Goal: Task Accomplishment & Management: Use online tool/utility

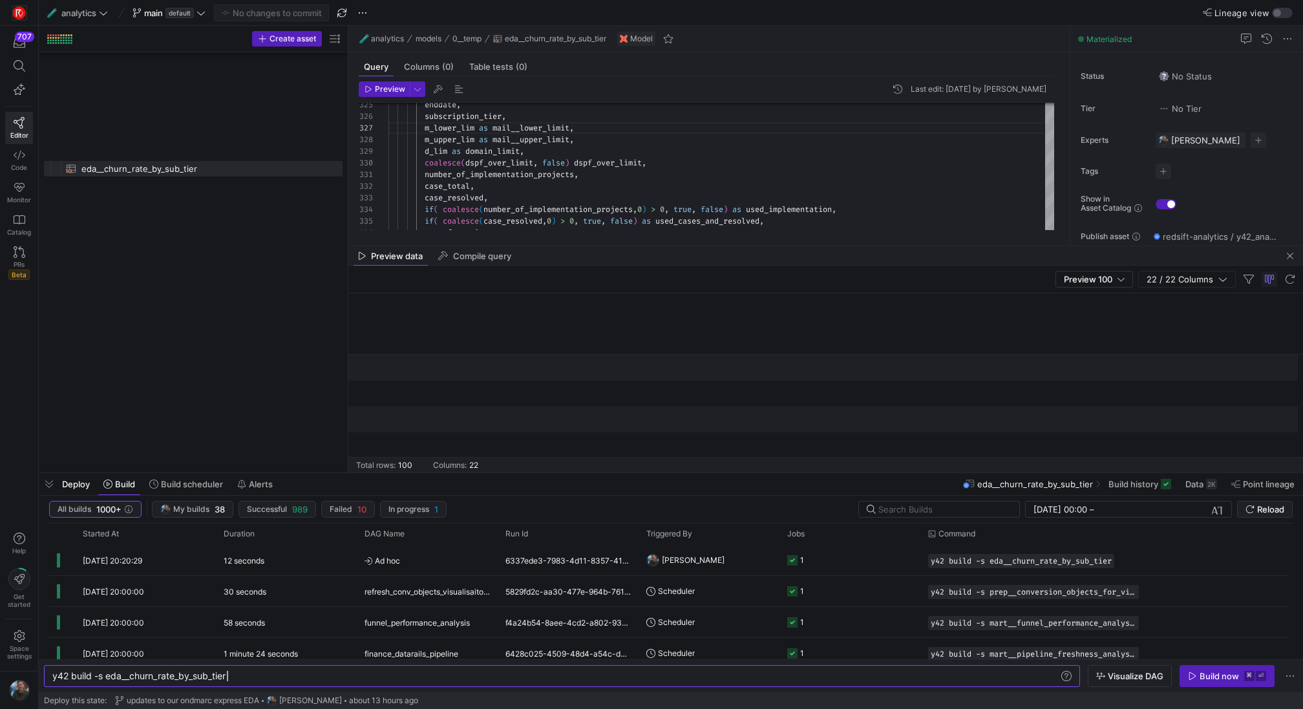
scroll to position [0, 1894]
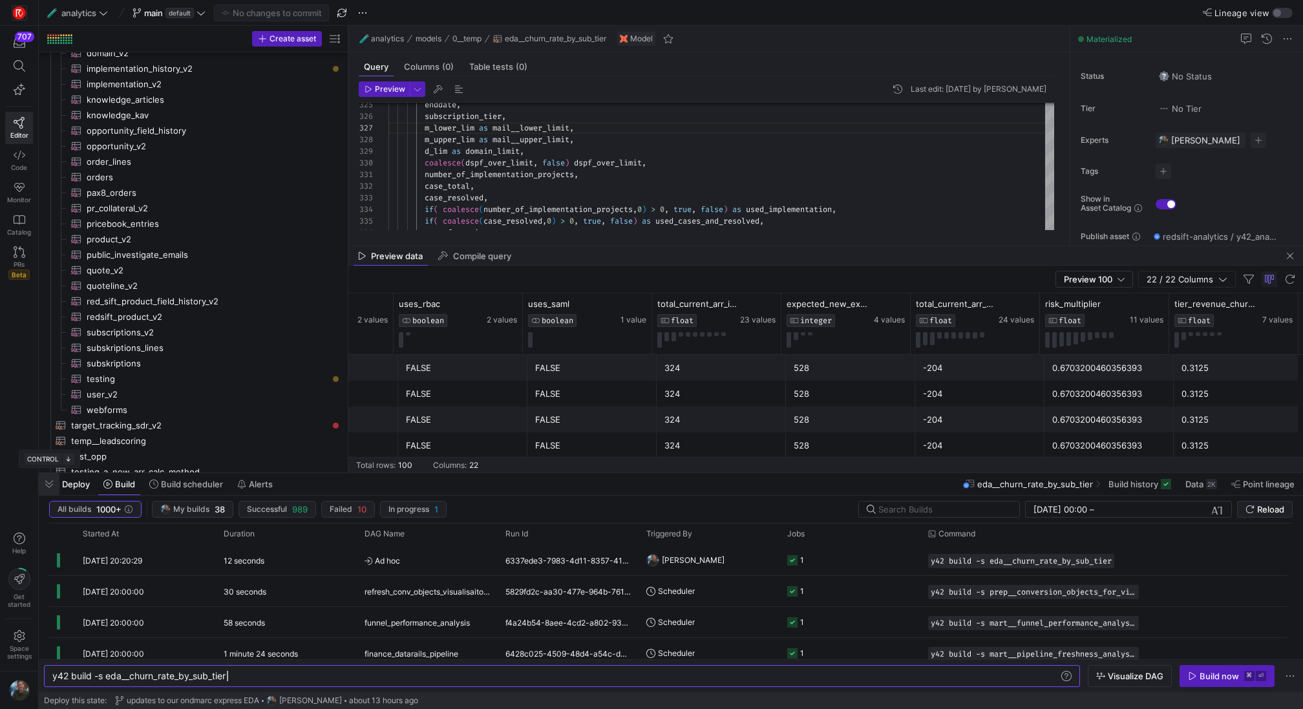
click at [45, 487] on span "button" at bounding box center [49, 484] width 21 height 22
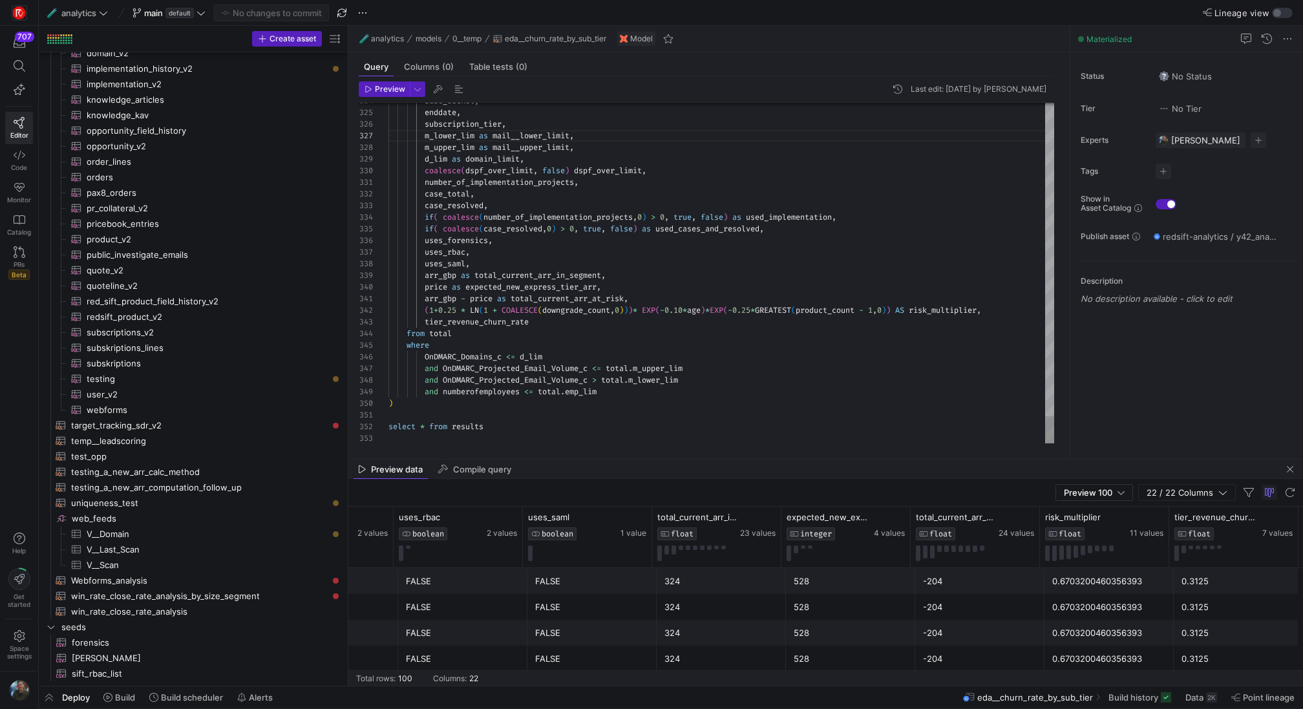
click at [378, 91] on span "Preview" at bounding box center [390, 89] width 30 height 9
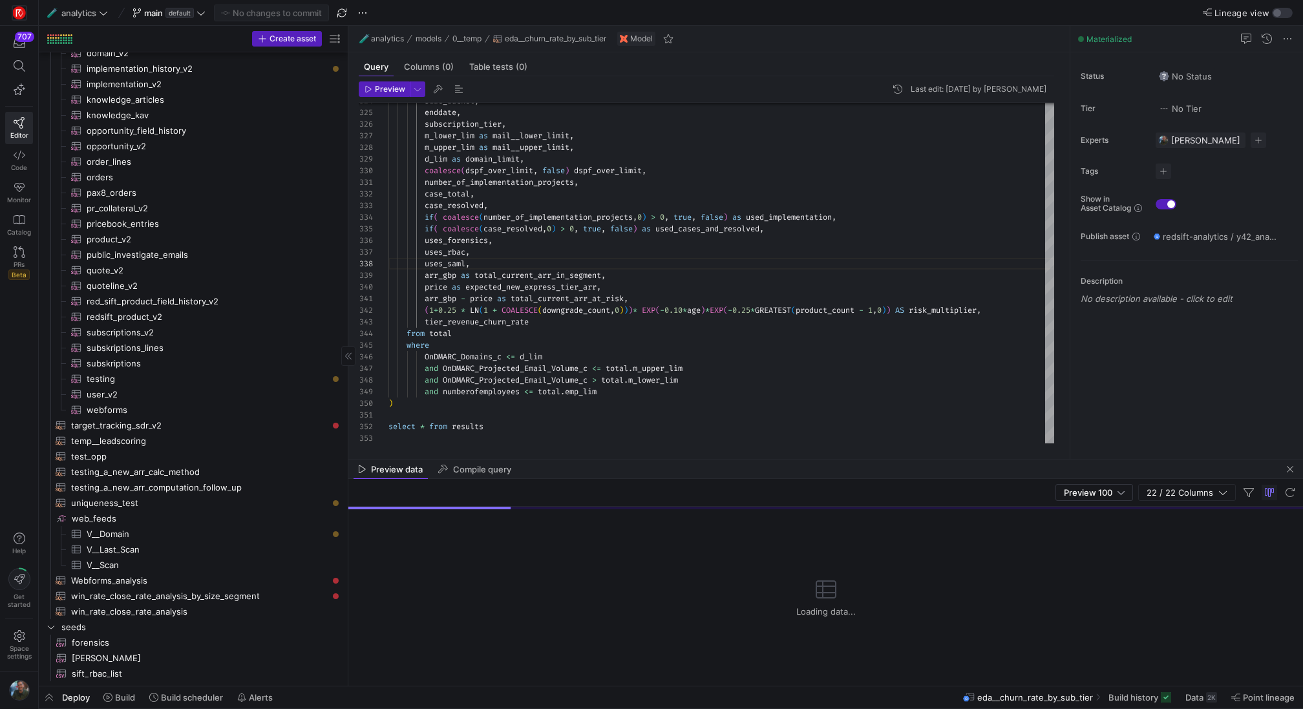
scroll to position [1232, 0]
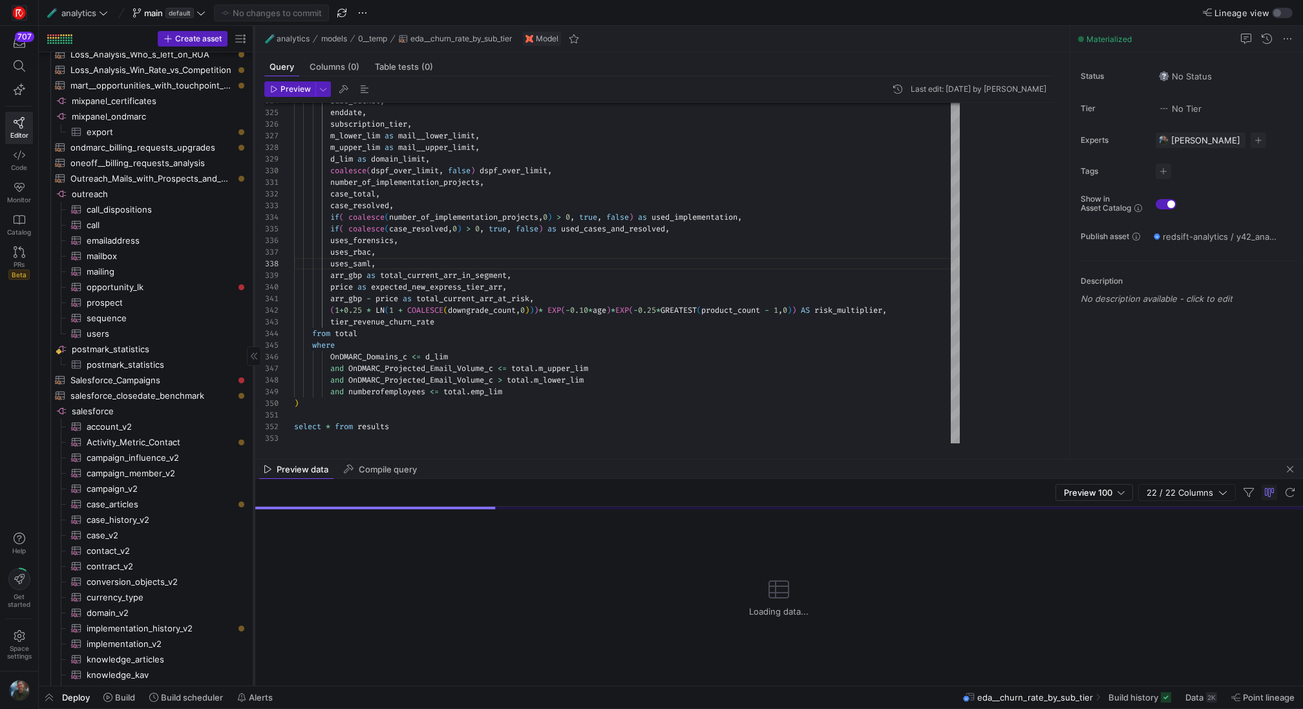
drag, startPoint x: 348, startPoint y: 146, endPoint x: 254, endPoint y: 142, distance: 94.5
click at [254, 142] on div at bounding box center [253, 356] width 1 height 660
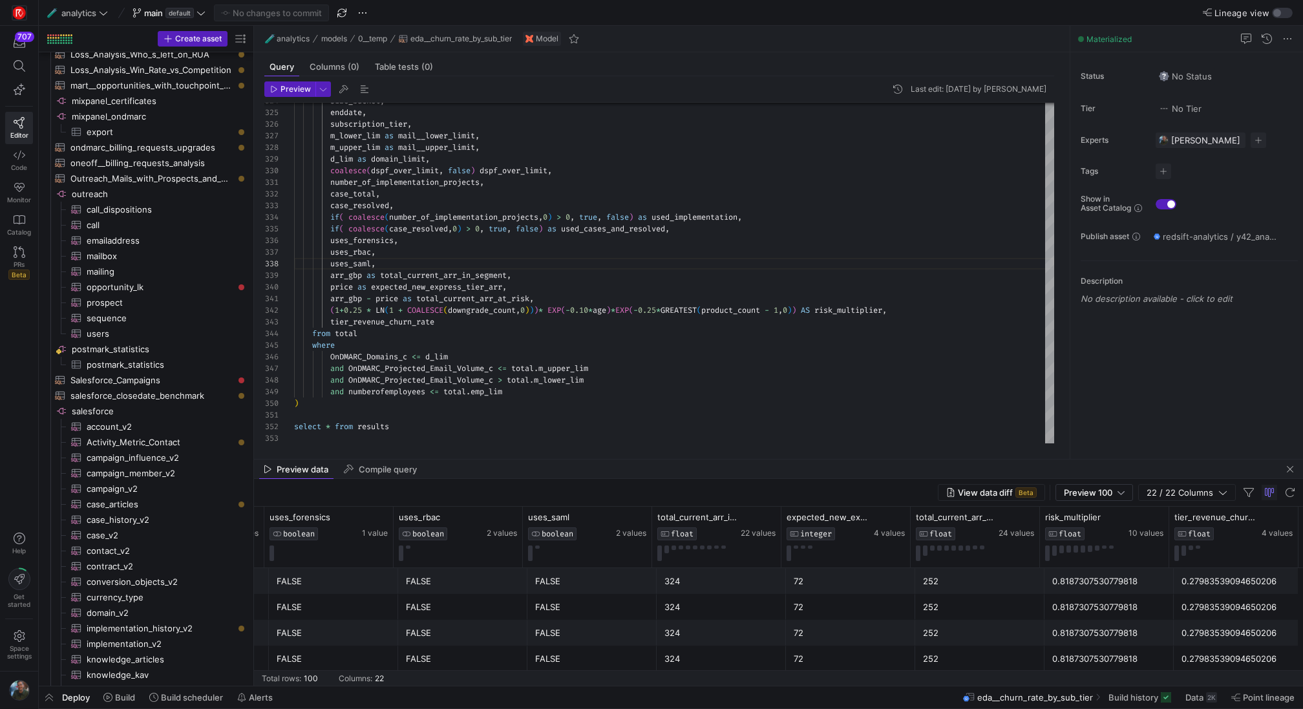
scroll to position [0, 0]
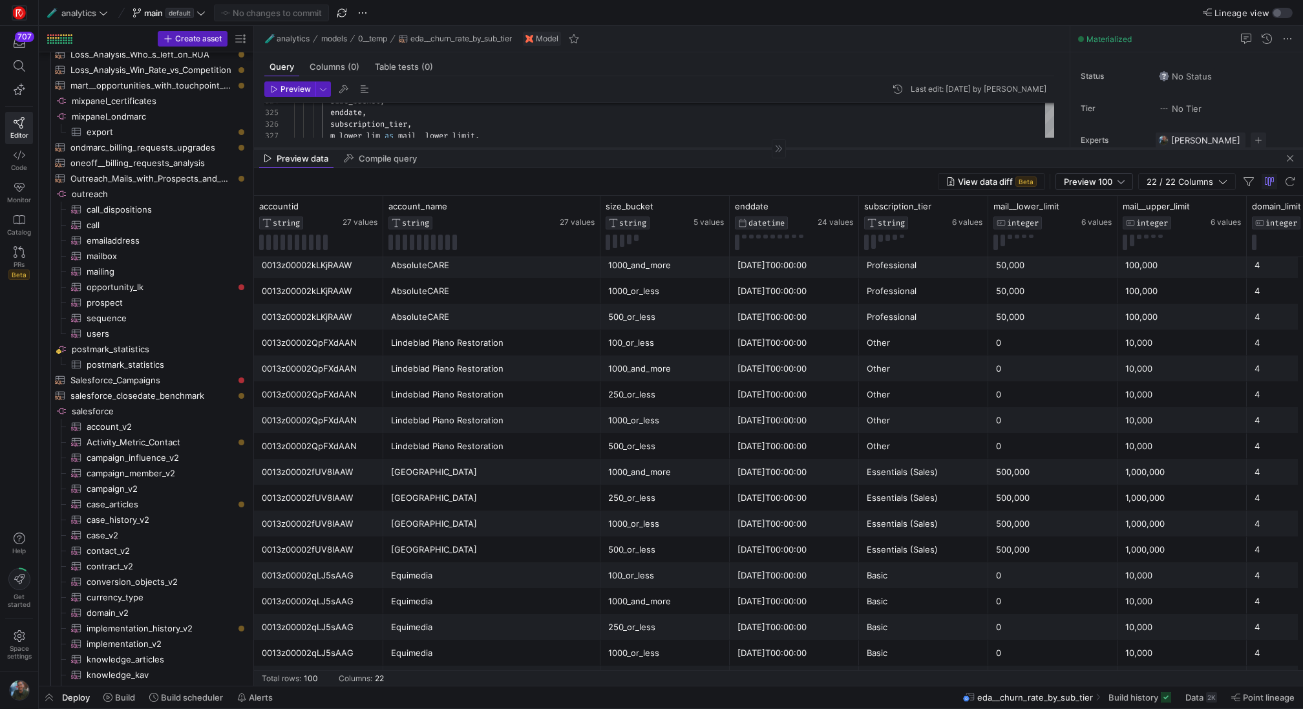
drag, startPoint x: 698, startPoint y: 459, endPoint x: 723, endPoint y: 148, distance: 311.9
click at [723, 148] on div at bounding box center [778, 148] width 1049 height 1
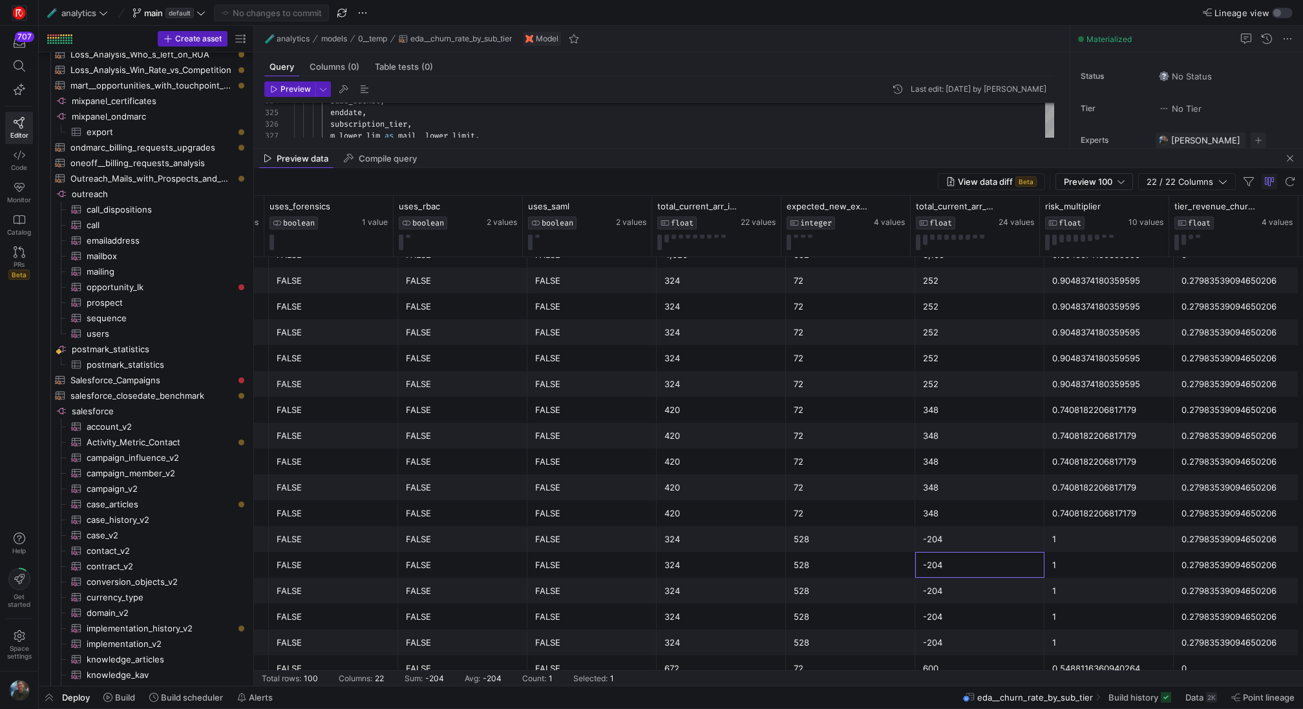
click at [949, 562] on div "-204" at bounding box center [980, 565] width 114 height 25
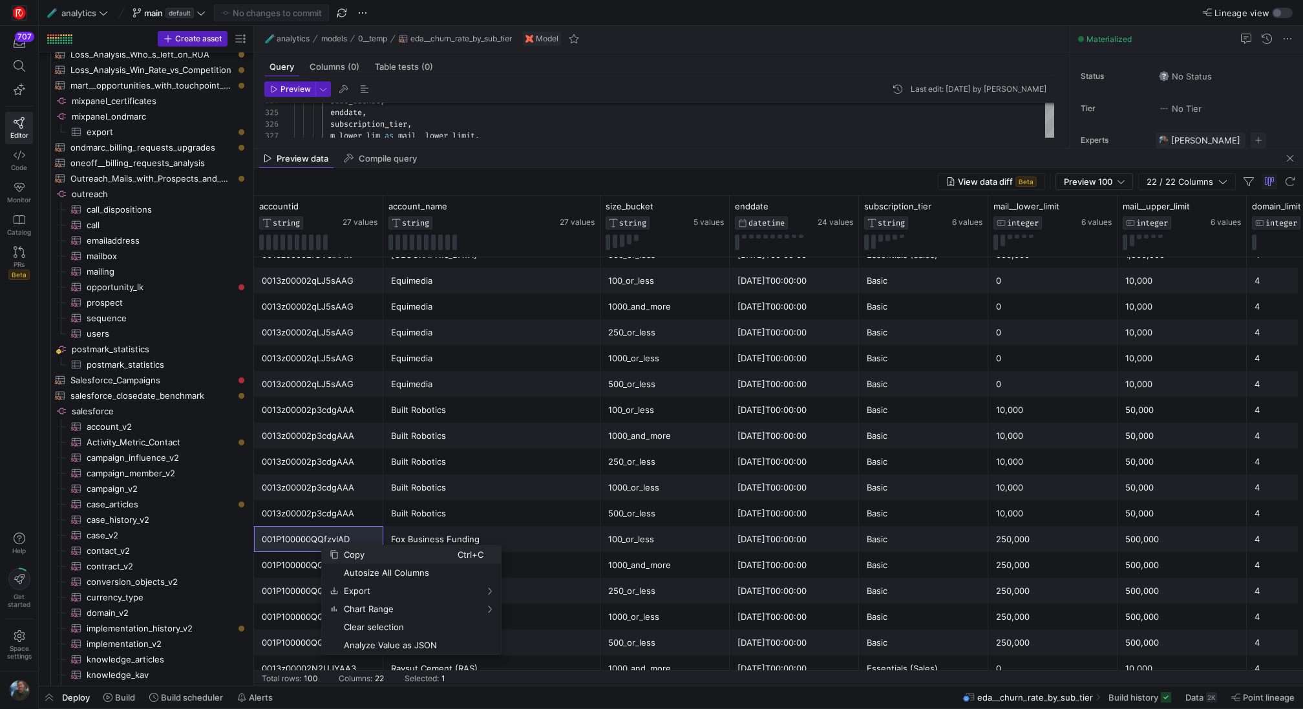
click at [352, 551] on span "Copy" at bounding box center [398, 555] width 119 height 18
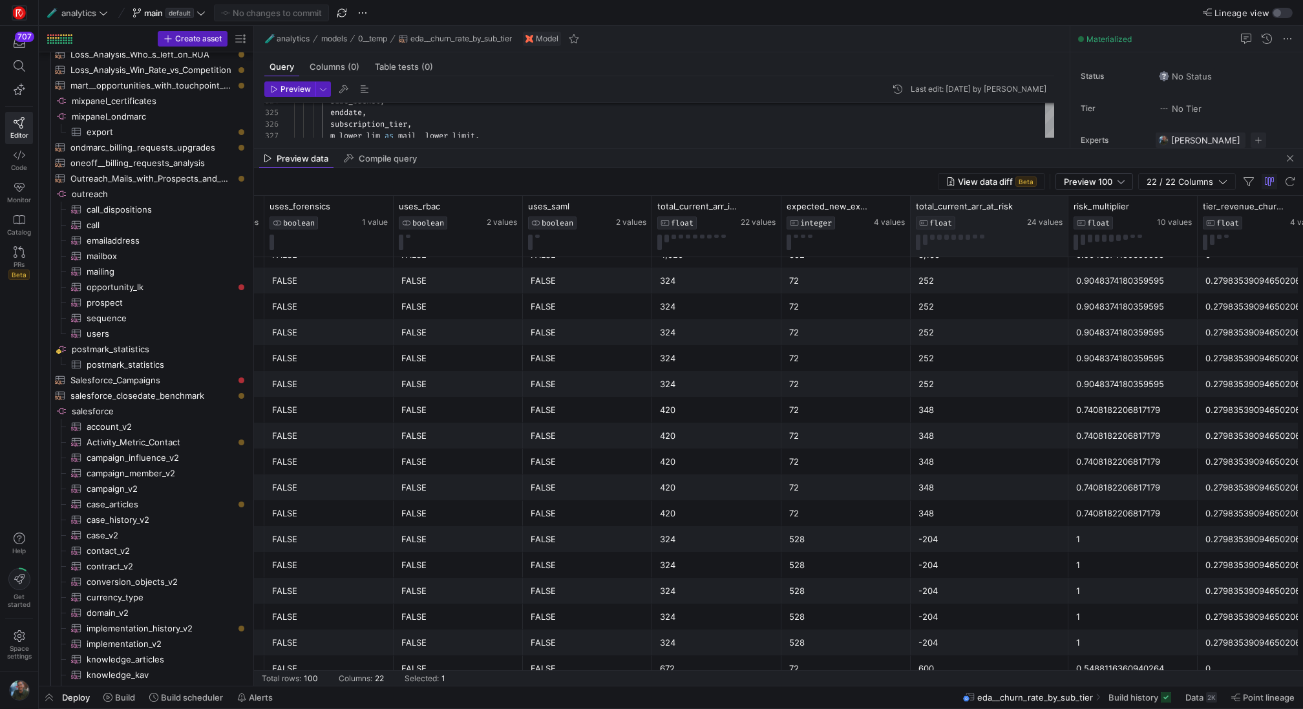
drag, startPoint x: 1038, startPoint y: 228, endPoint x: 1066, endPoint y: 226, distance: 28.5
click at [1066, 226] on div at bounding box center [1067, 226] width 5 height 61
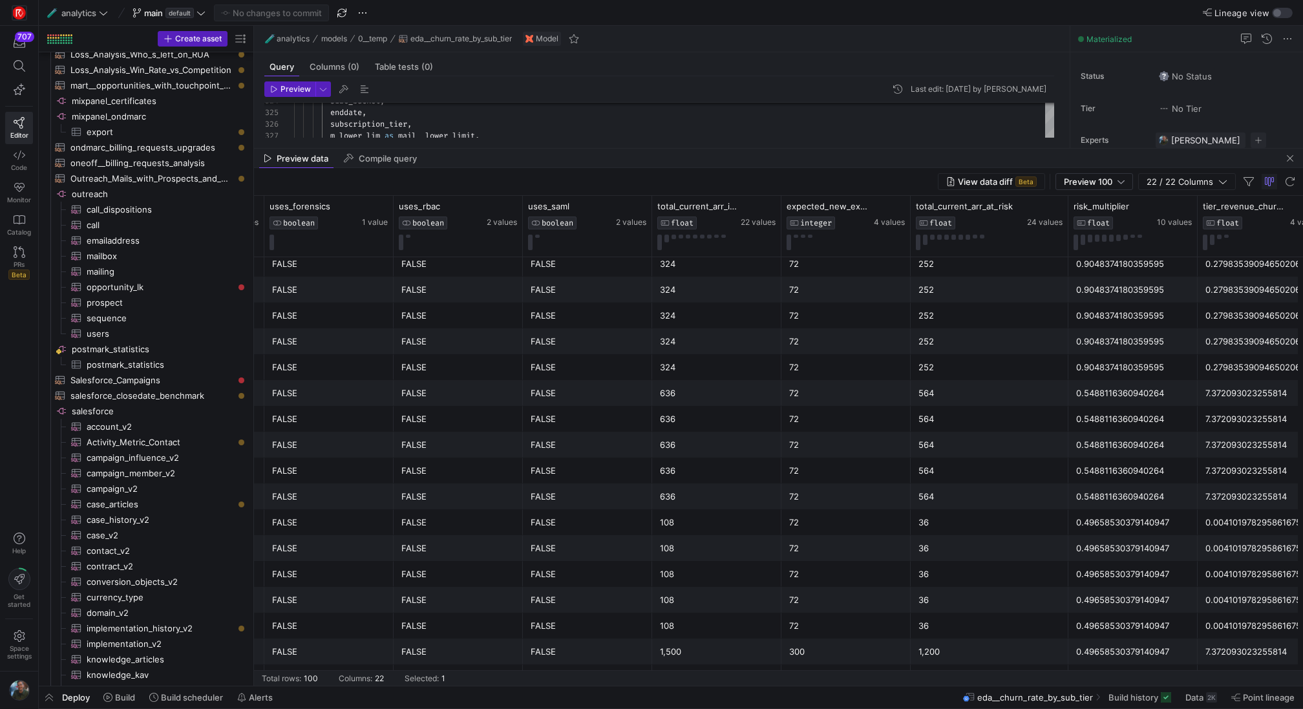
scroll to position [559, 0]
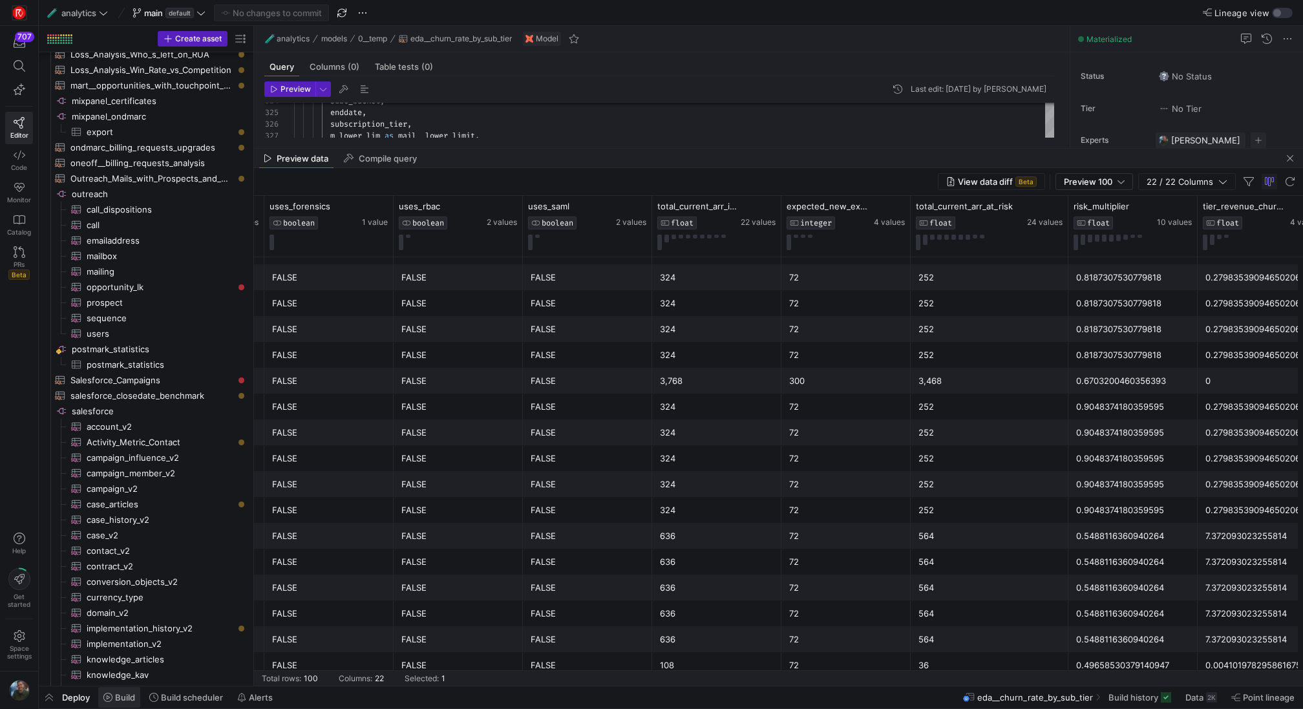
click at [135, 699] on span at bounding box center [119, 697] width 42 height 21
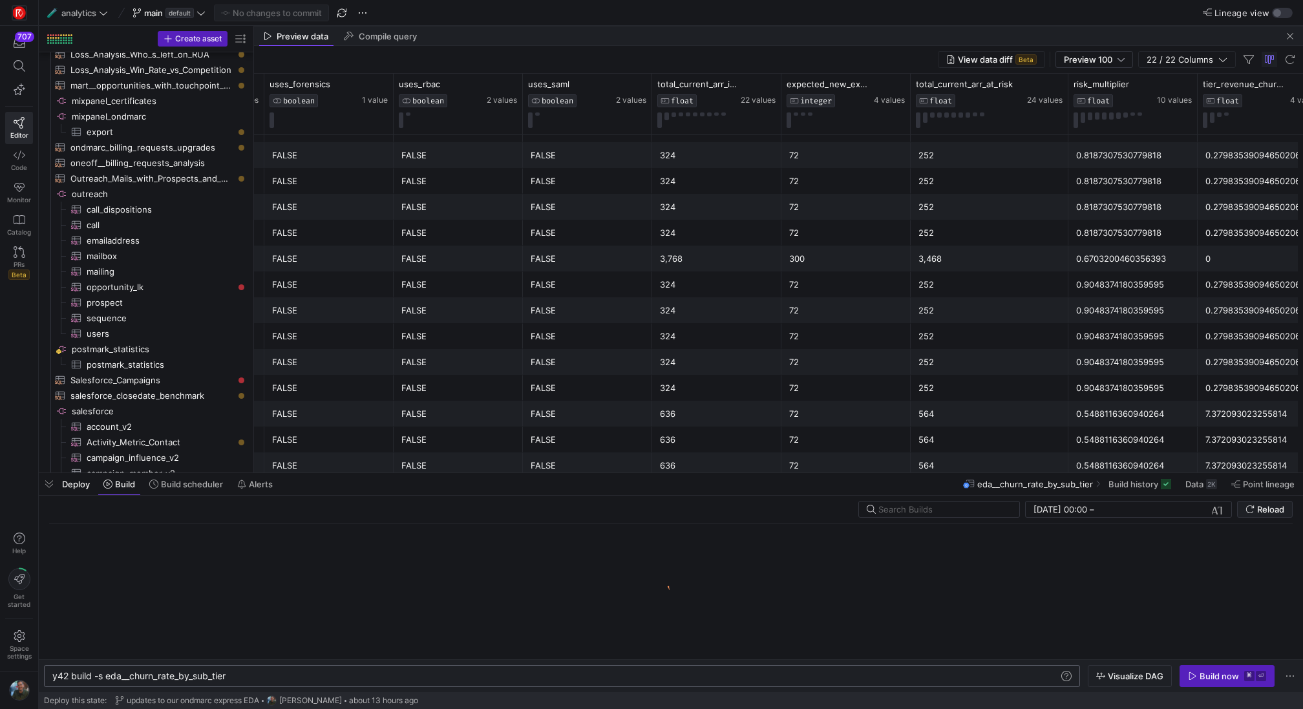
click at [263, 673] on div "y42 build -s eda__churn_rate_by_sub_tier" at bounding box center [556, 676] width 1008 height 10
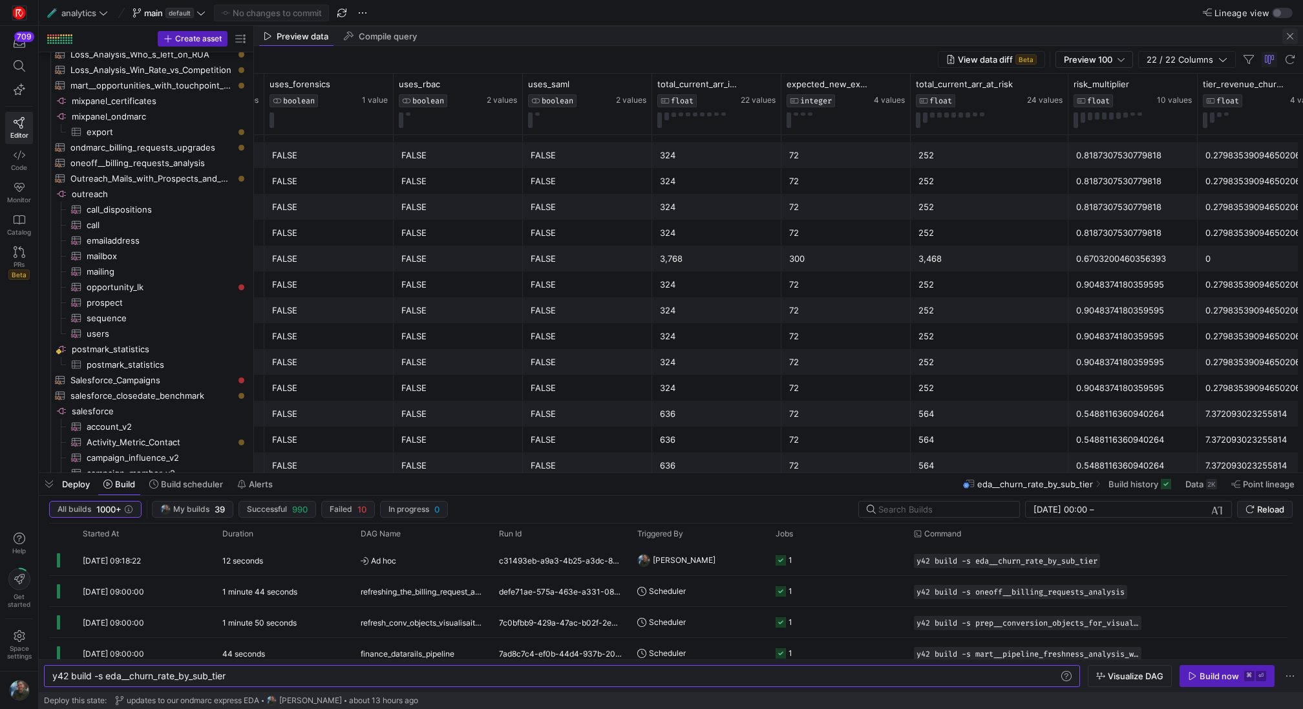
click at [1286, 33] on span "button" at bounding box center [1291, 36] width 16 height 16
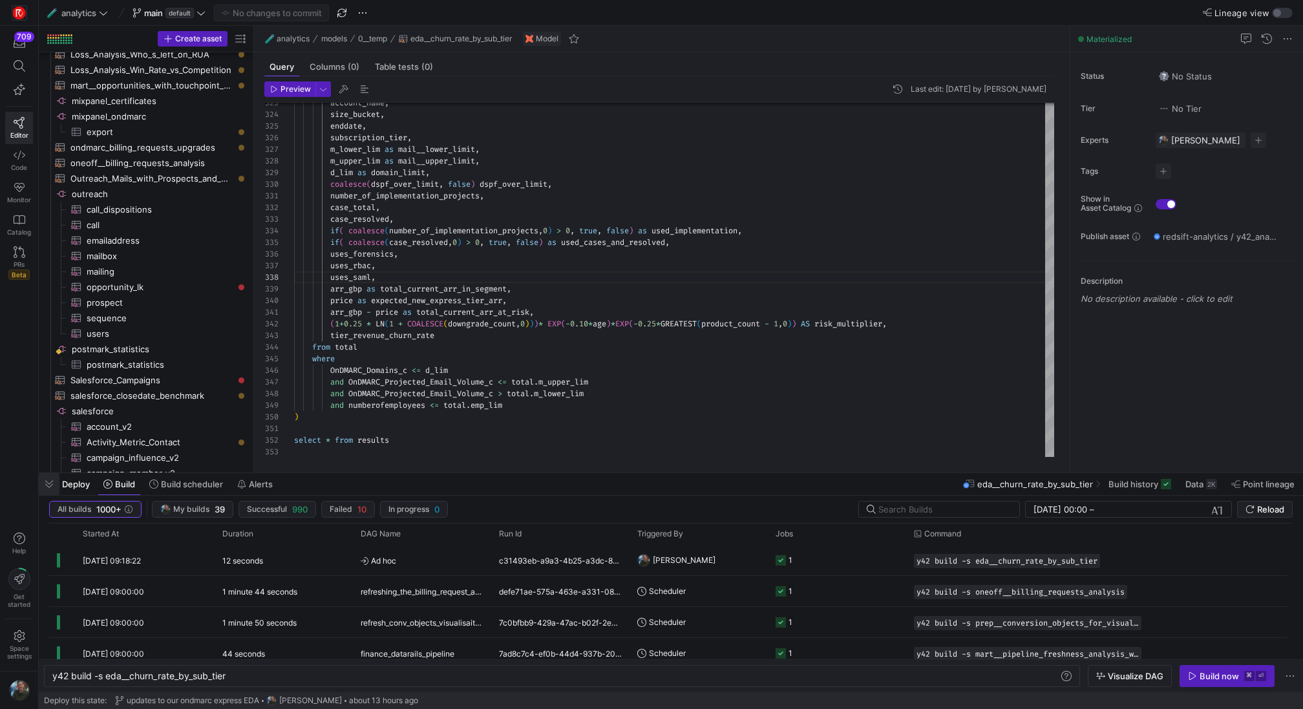
click at [54, 491] on span "button" at bounding box center [49, 484] width 21 height 22
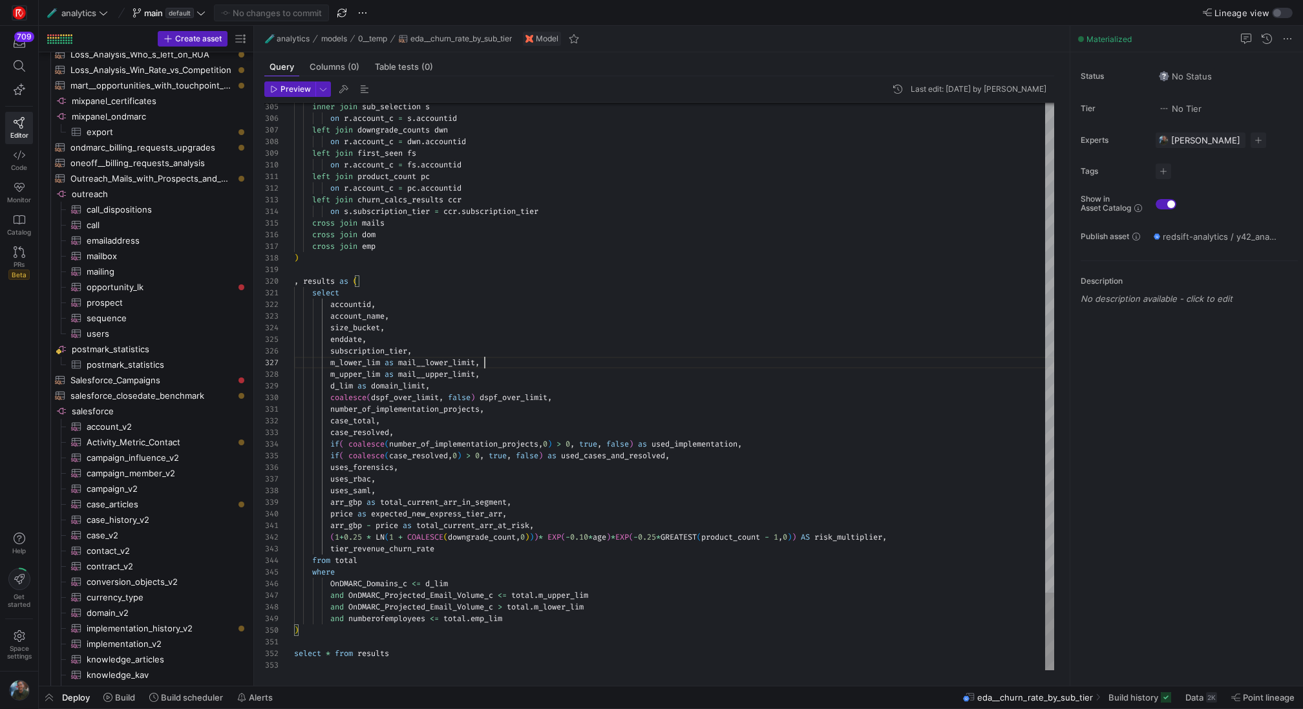
scroll to position [70, 191]
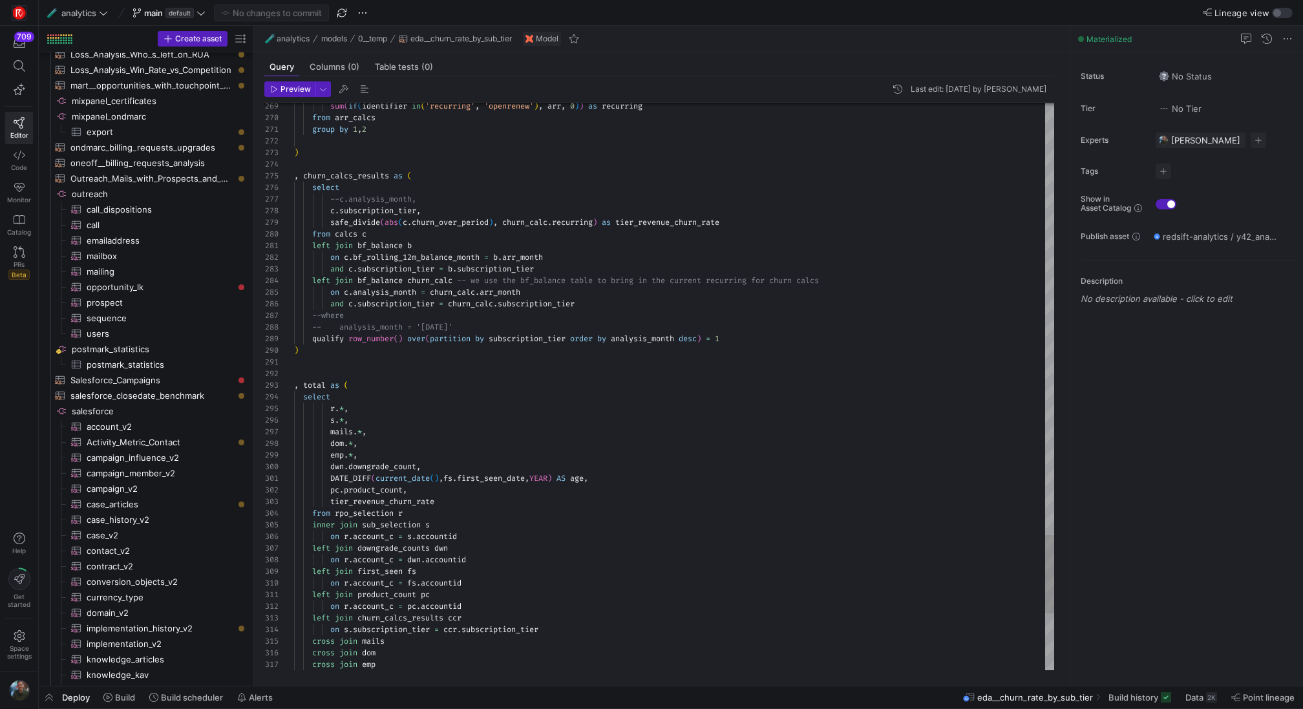
scroll to position [12, 0]
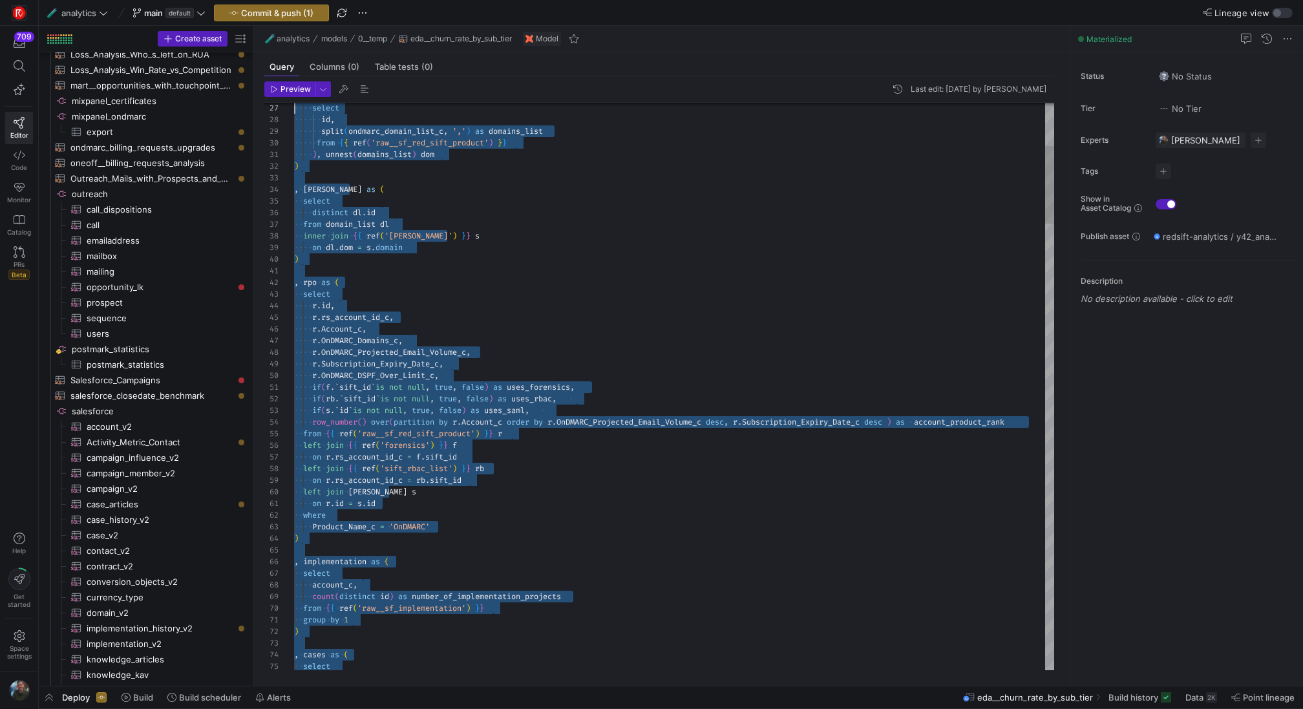
scroll to position [105, 0]
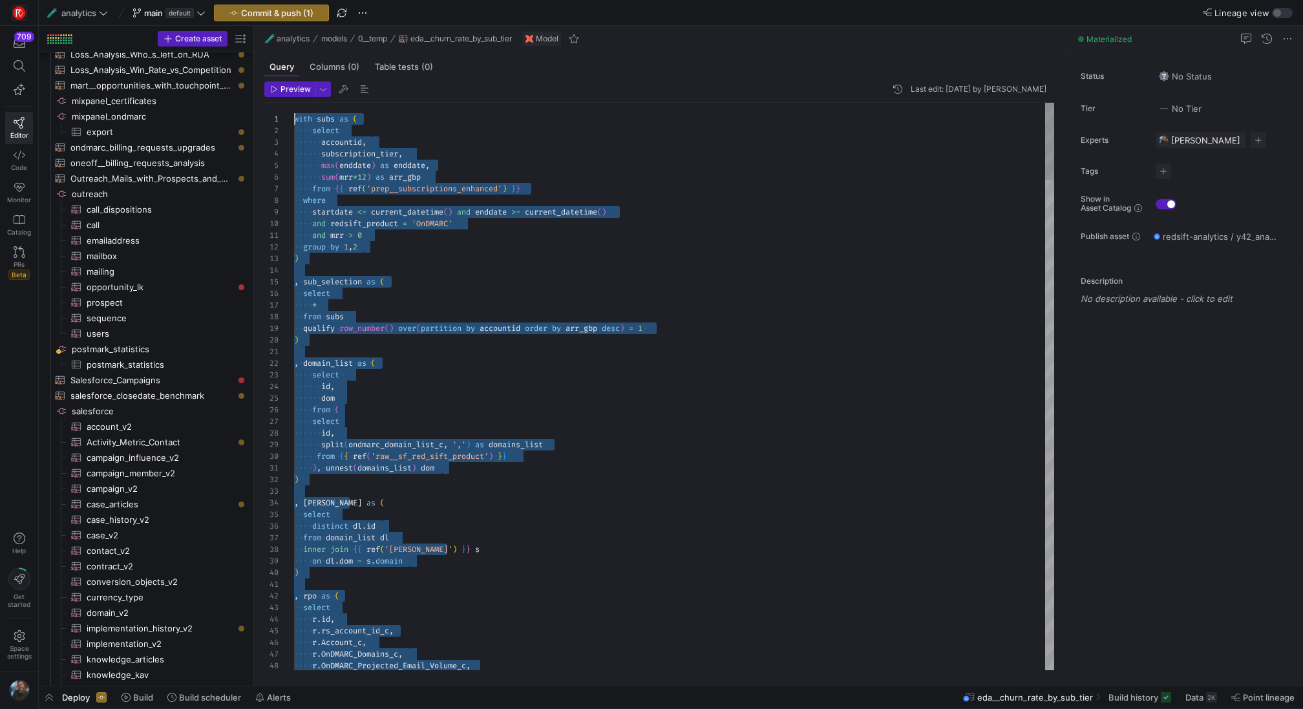
drag, startPoint x: 485, startPoint y: 376, endPoint x: 295, endPoint y: 93, distance: 341.1
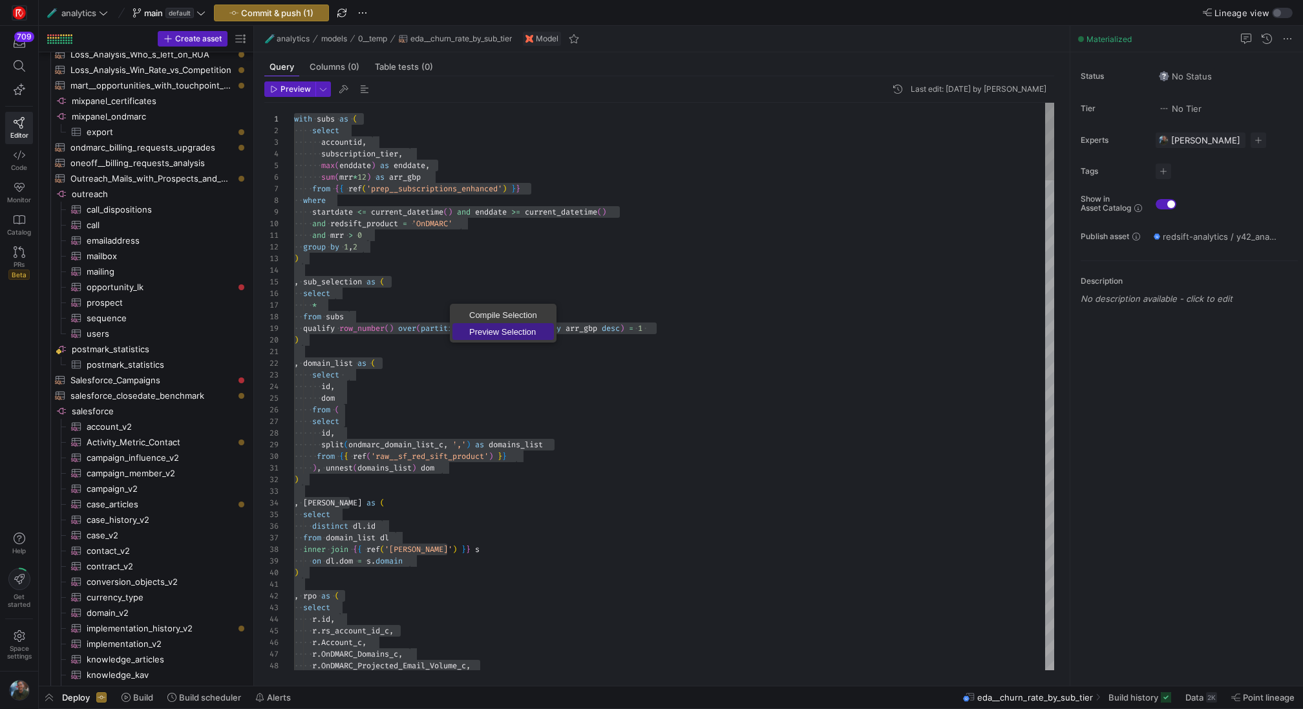
click at [493, 333] on span "Preview Selection" at bounding box center [504, 332] width 102 height 8
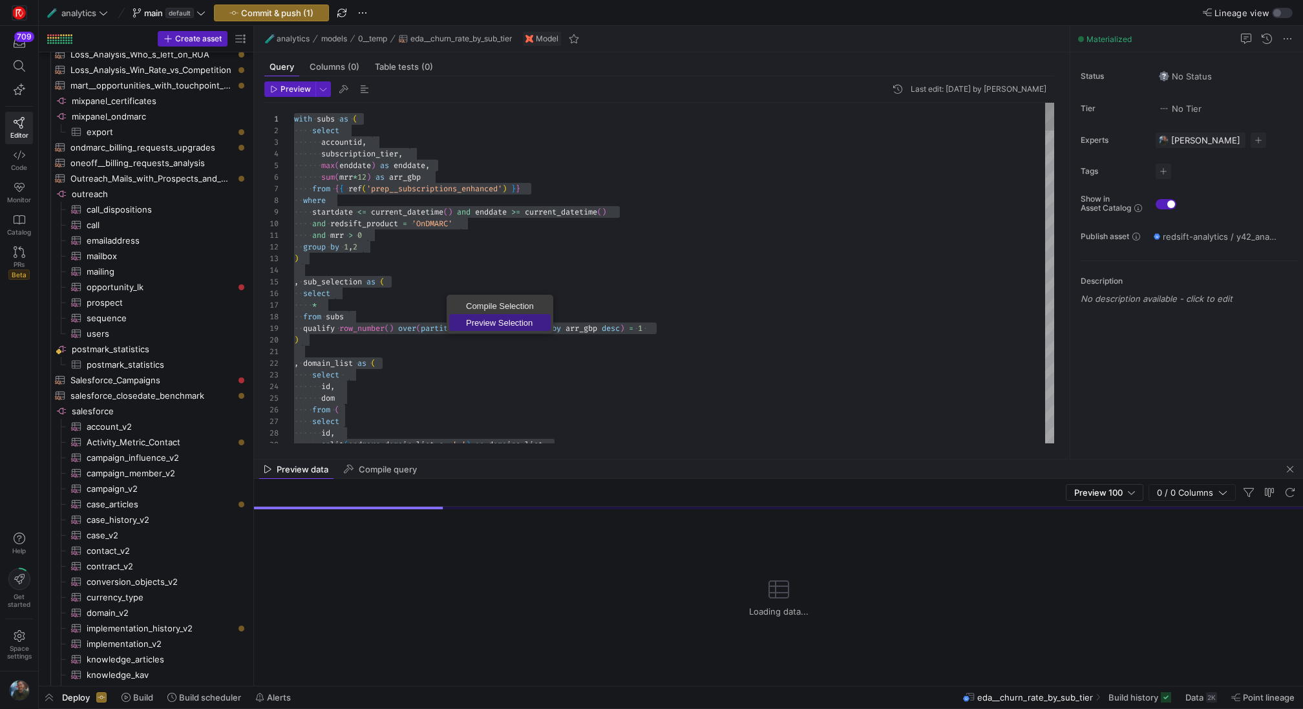
click at [509, 328] on link "Preview Selection" at bounding box center [500, 322] width 102 height 17
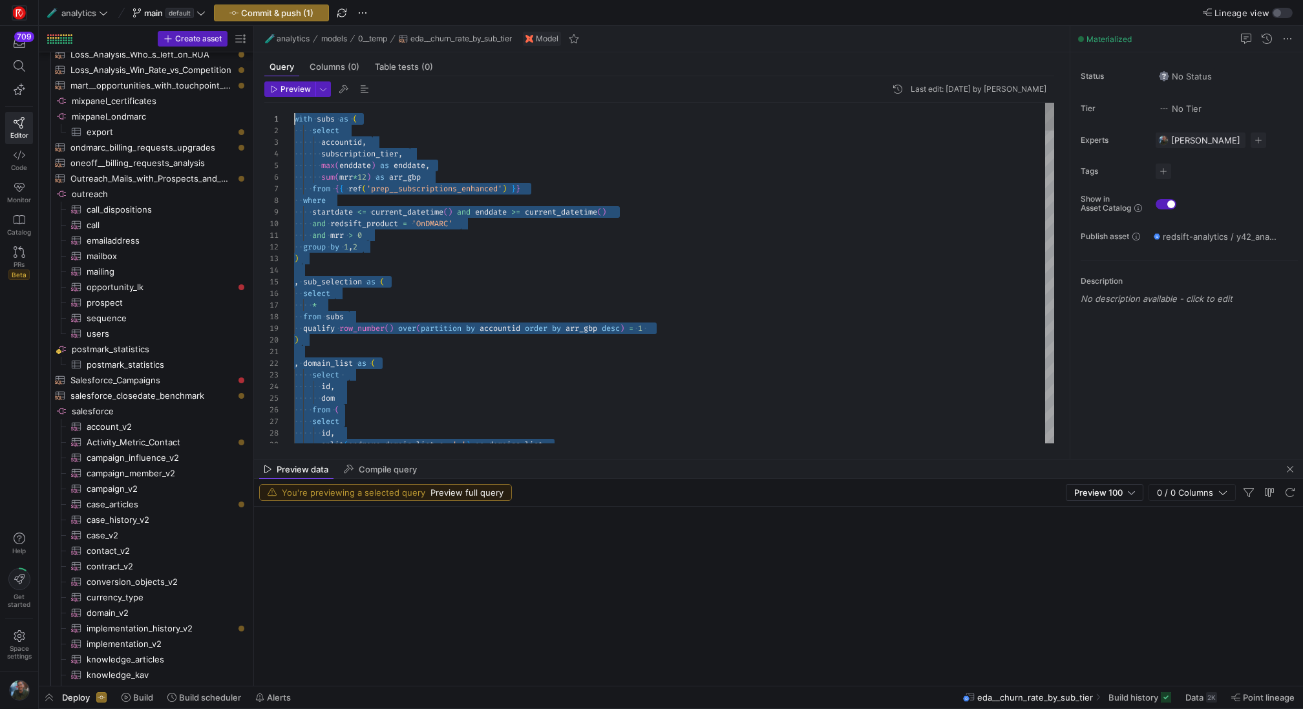
scroll to position [0, 0]
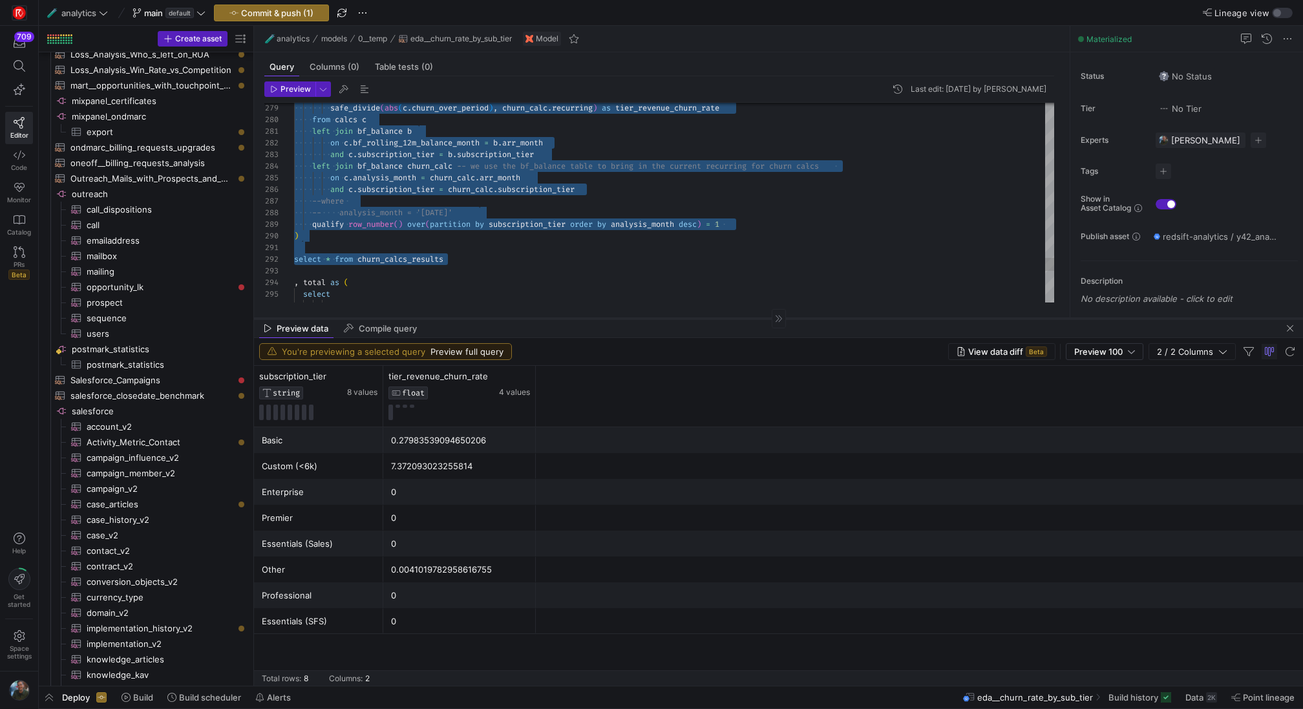
drag, startPoint x: 551, startPoint y: 459, endPoint x: 588, endPoint y: 318, distance: 145.7
click at [588, 318] on div at bounding box center [778, 318] width 1049 height 1
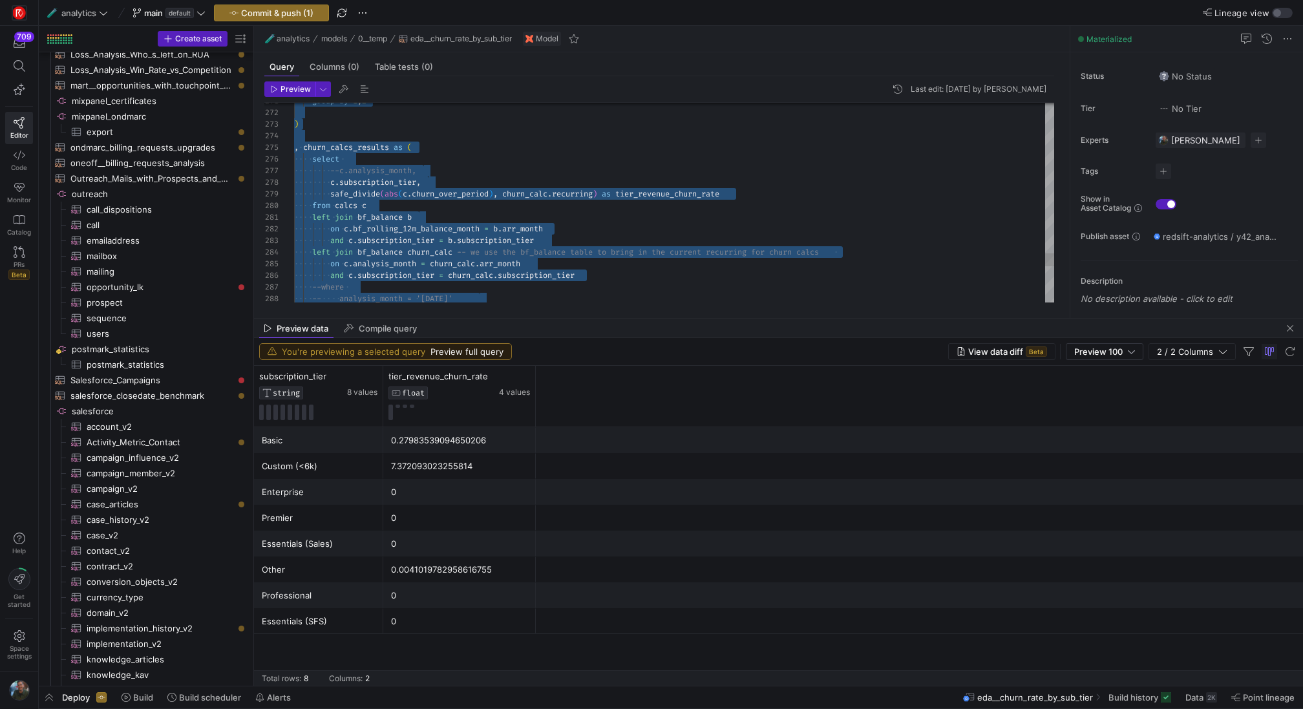
scroll to position [70, 125]
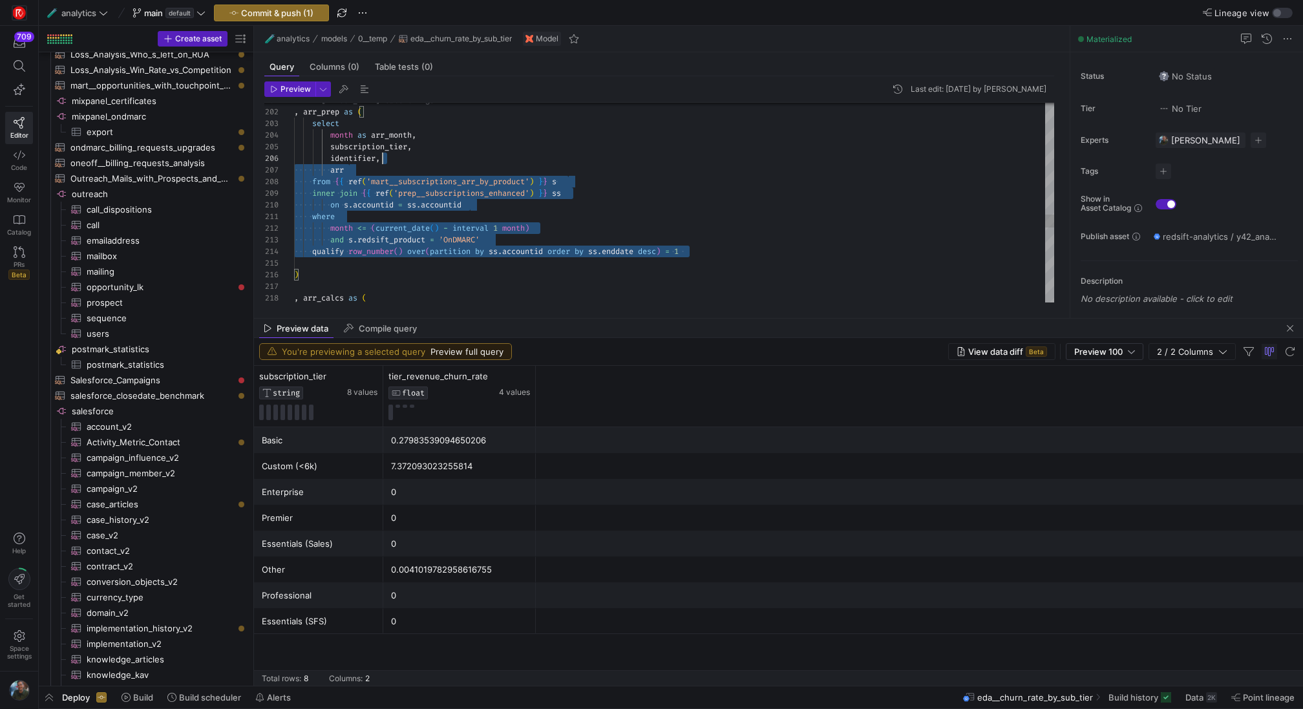
scroll to position [23, 0]
drag, startPoint x: 727, startPoint y: 246, endPoint x: 266, endPoint y: 127, distance: 476.2
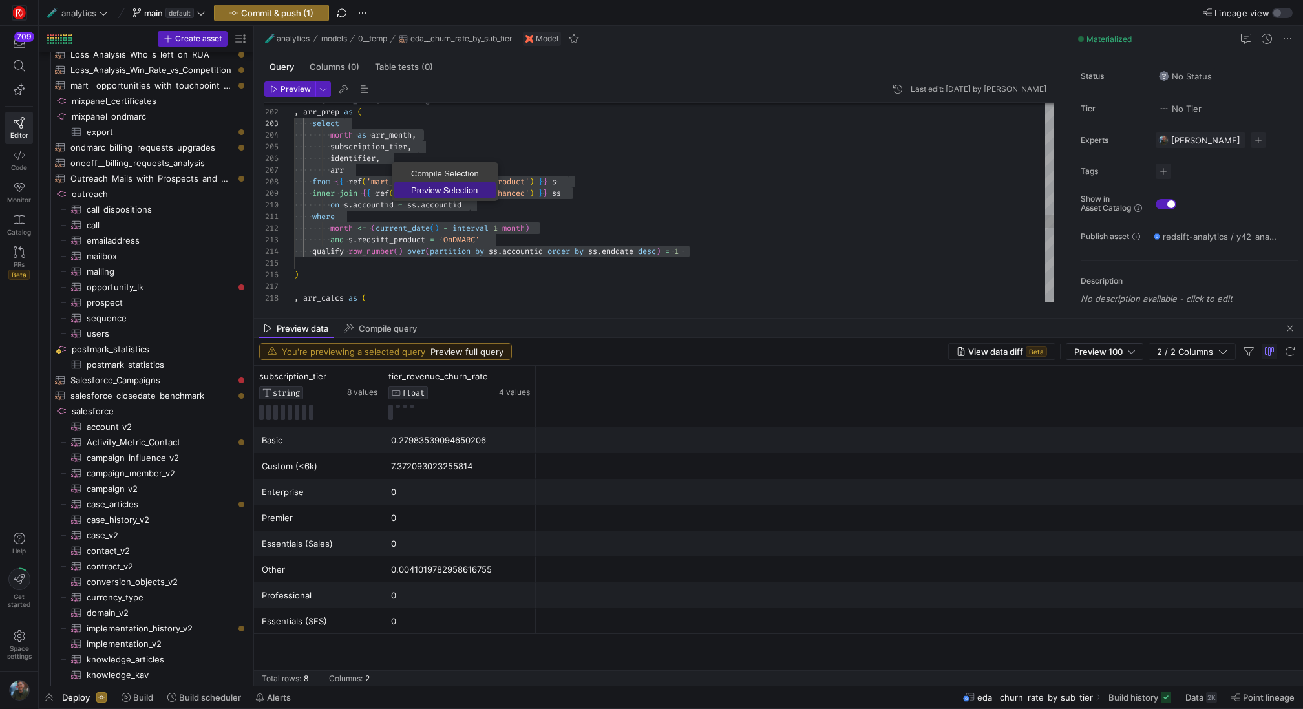
click at [429, 189] on span "Preview Selection" at bounding box center [445, 190] width 102 height 8
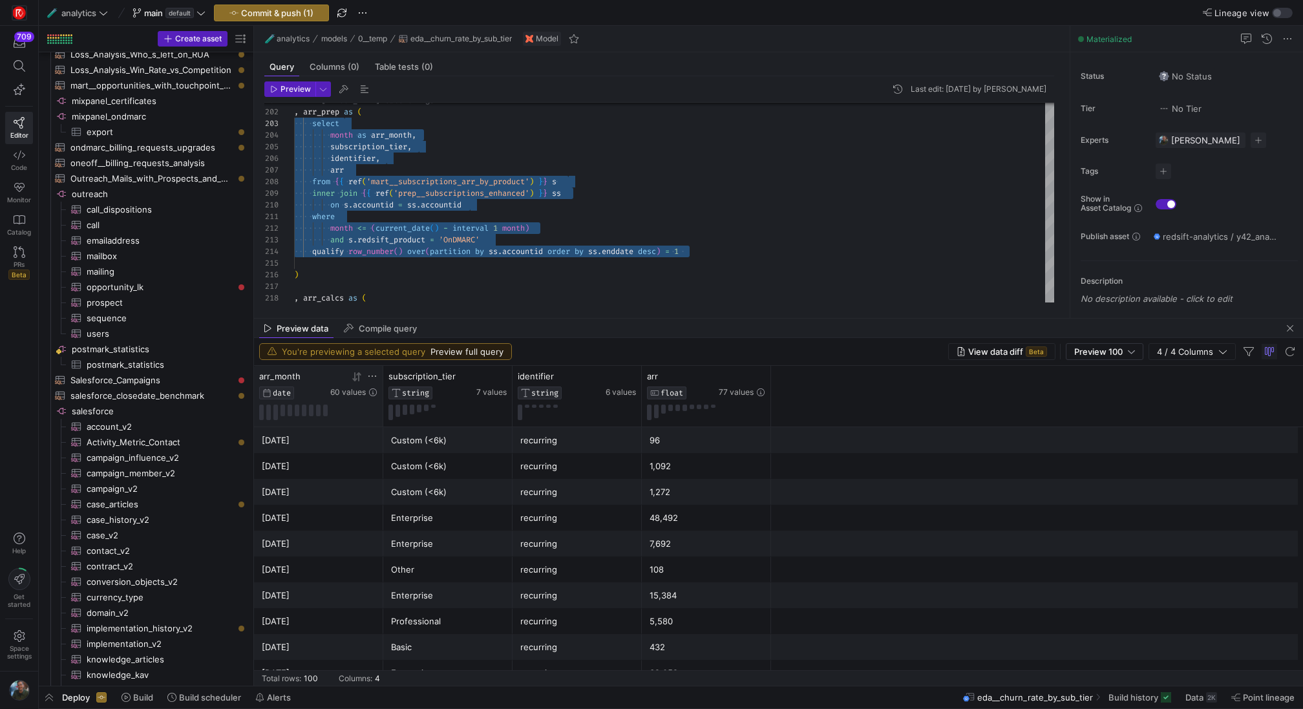
click at [353, 380] on icon at bounding box center [357, 377] width 10 height 10
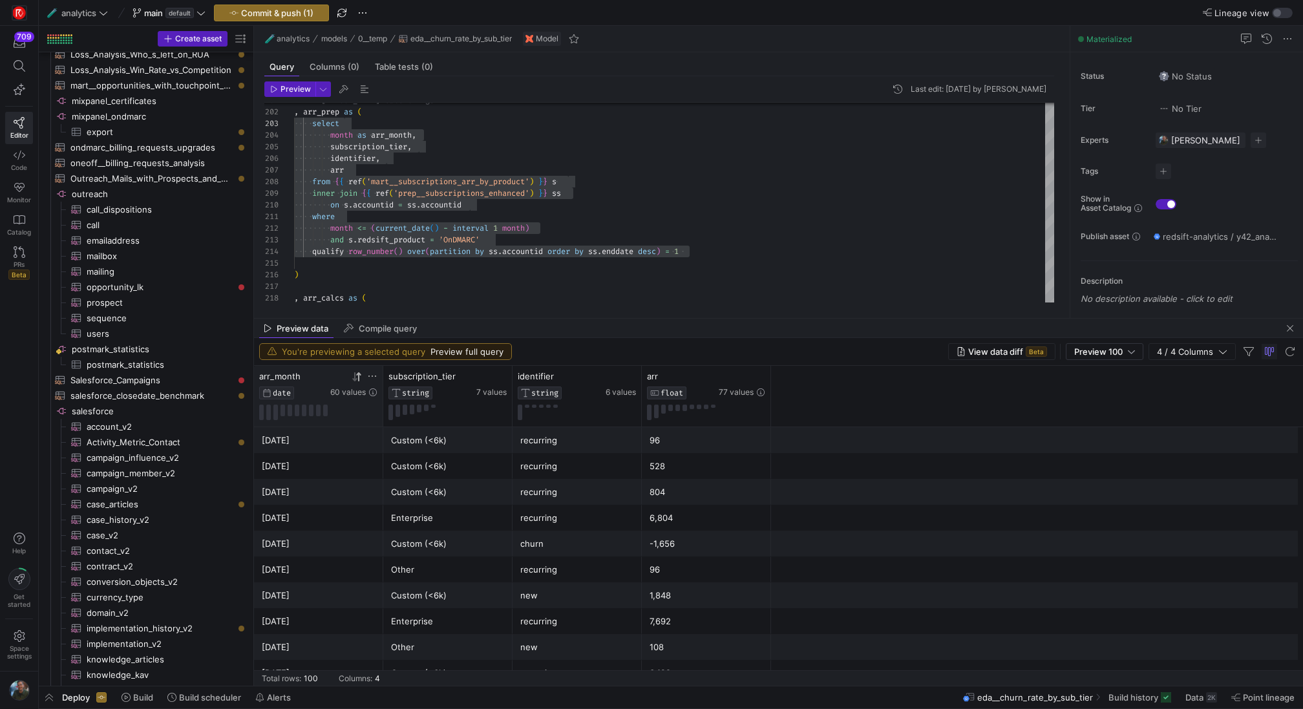
click at [353, 380] on icon at bounding box center [357, 377] width 10 height 10
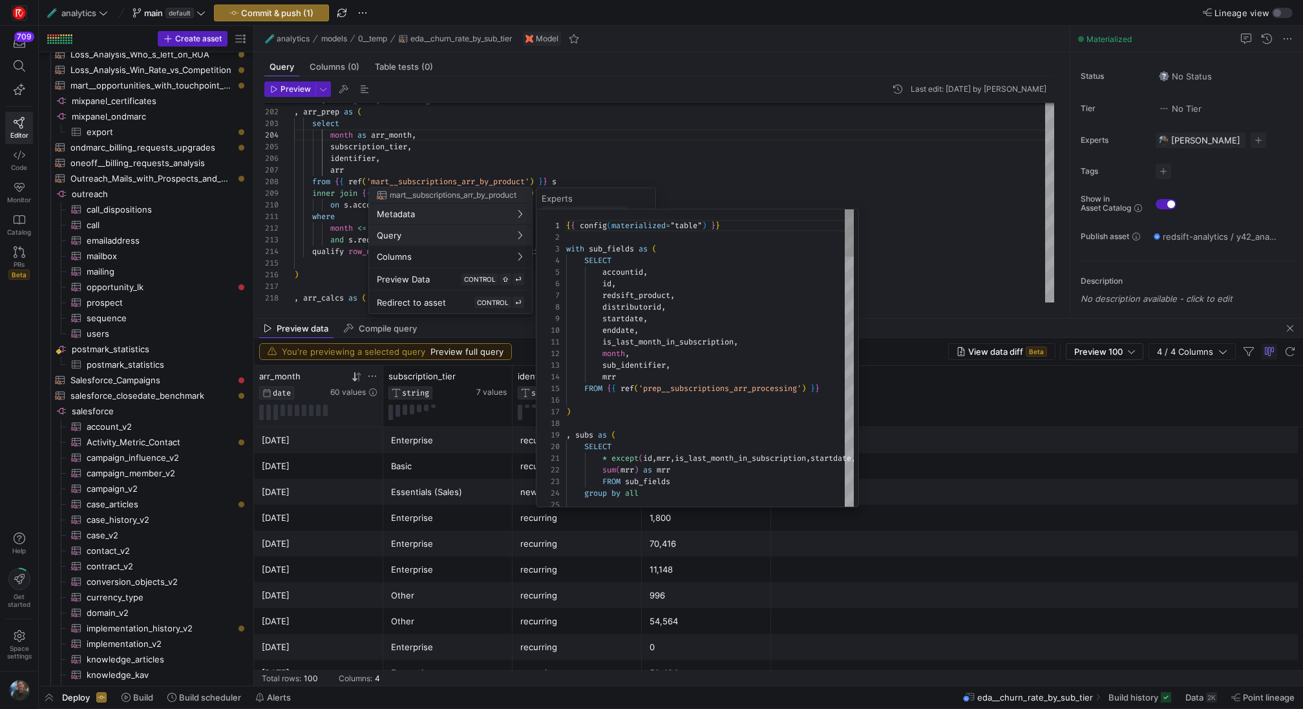
scroll to position [116, 0]
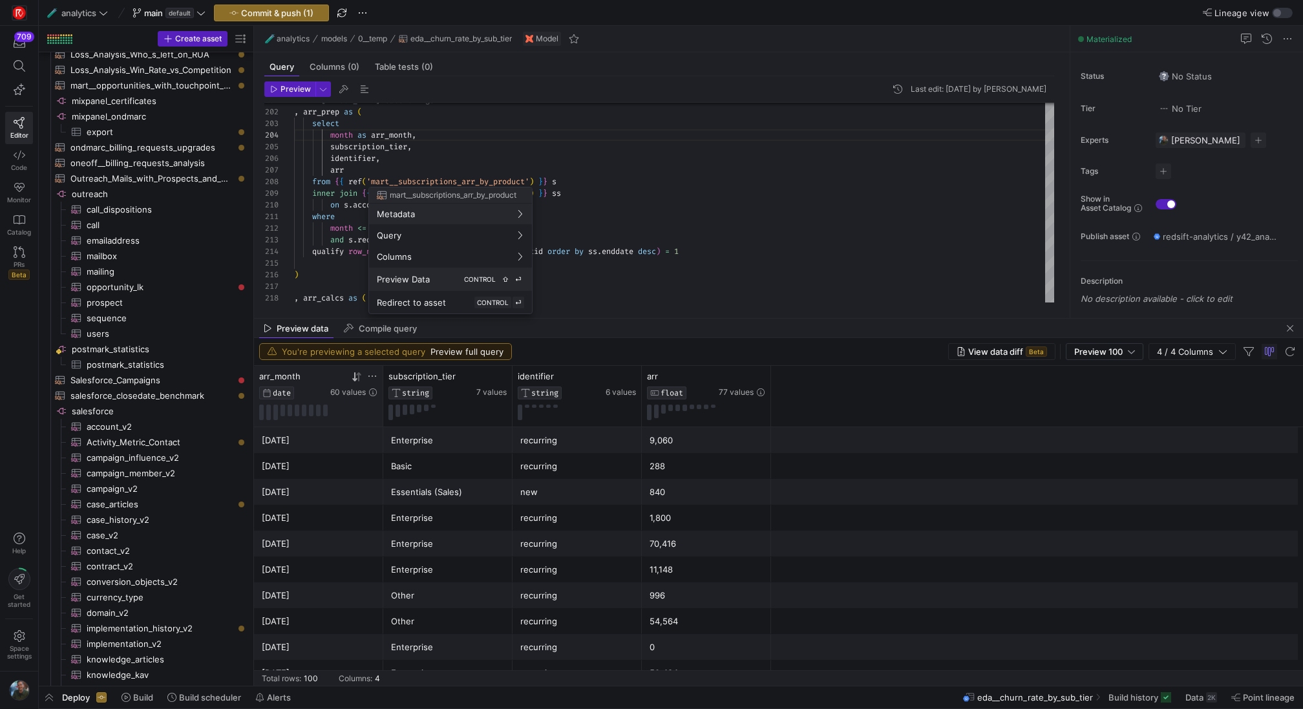
click at [492, 282] on span "CONTROL" at bounding box center [480, 279] width 32 height 8
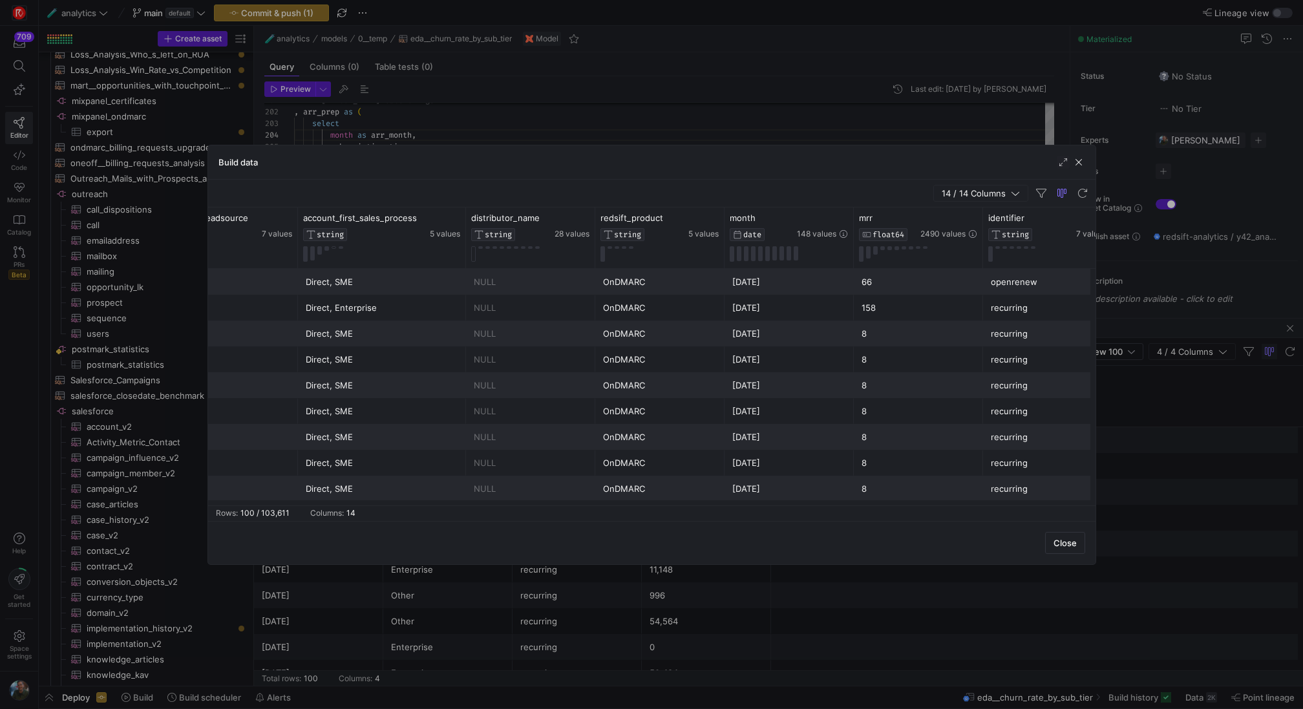
scroll to position [0, 1064]
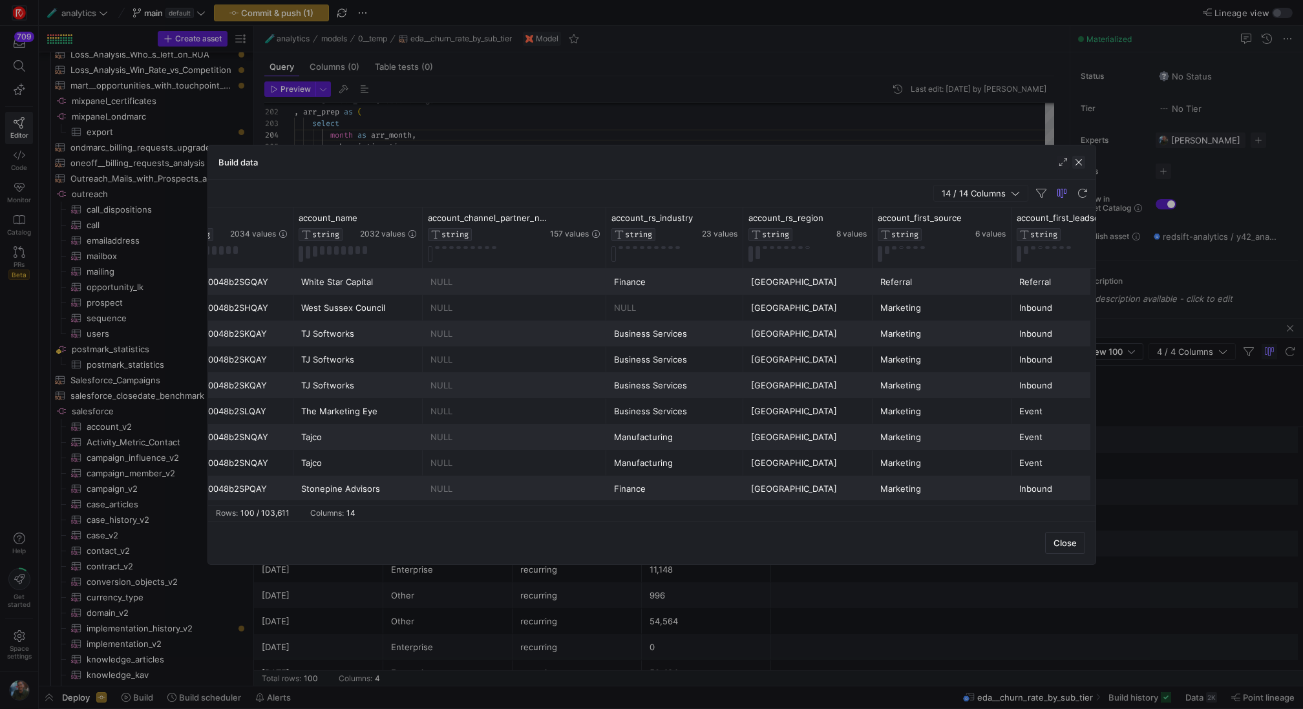
click at [1078, 165] on span "button" at bounding box center [1079, 162] width 13 height 13
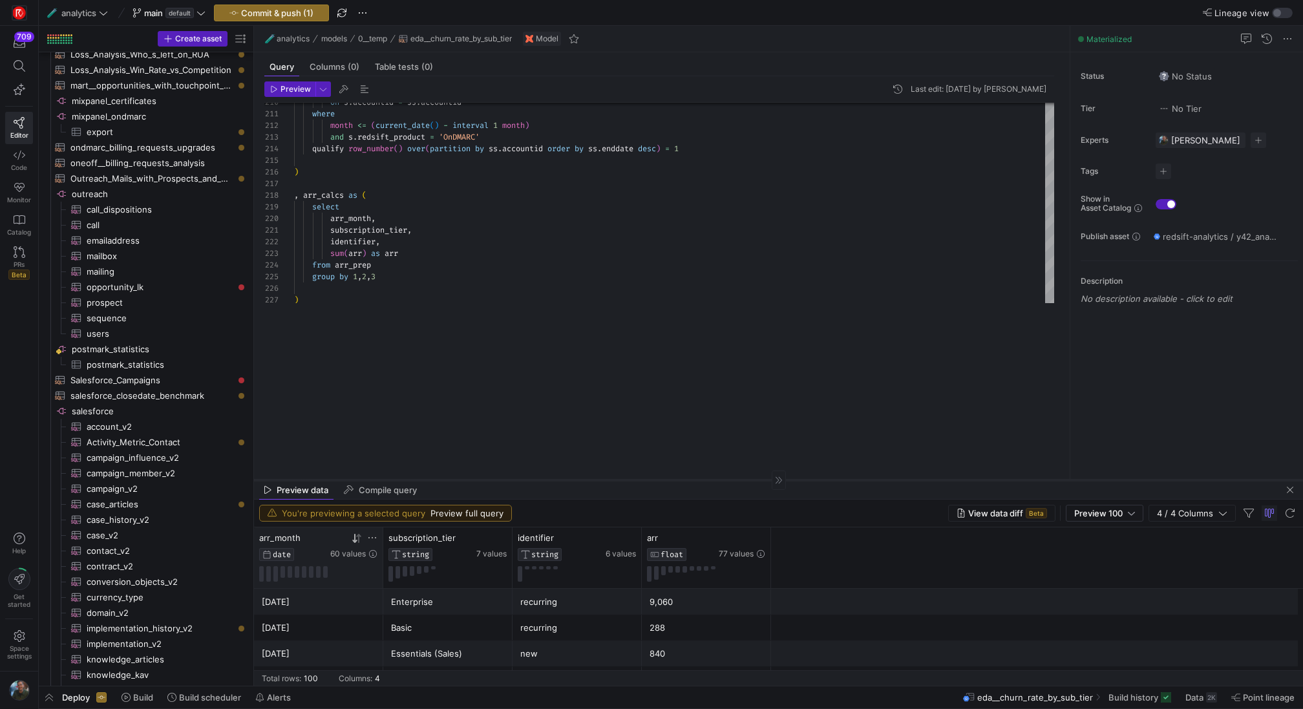
drag, startPoint x: 465, startPoint y: 317, endPoint x: 453, endPoint y: 479, distance: 162.0
click at [453, 480] on div at bounding box center [778, 480] width 1049 height 1
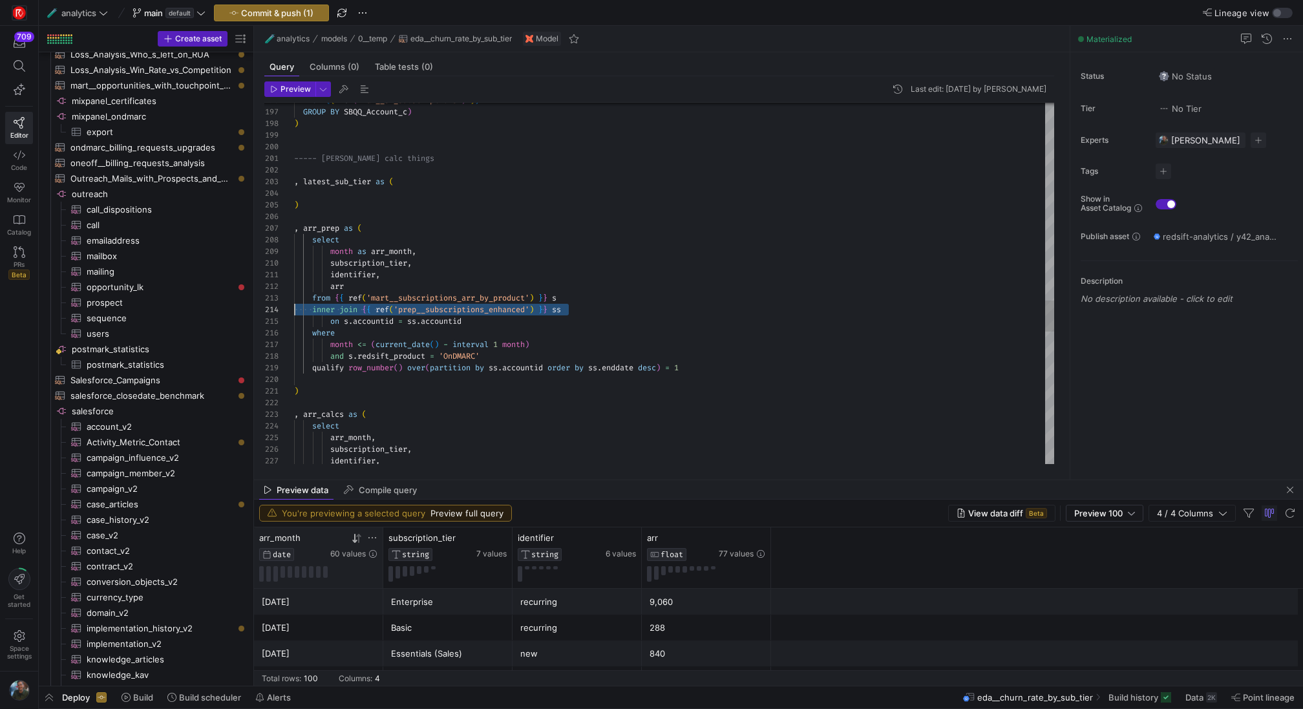
scroll to position [35, 0]
drag, startPoint x: 595, startPoint y: 308, endPoint x: 295, endPoint y: 310, distance: 300.0
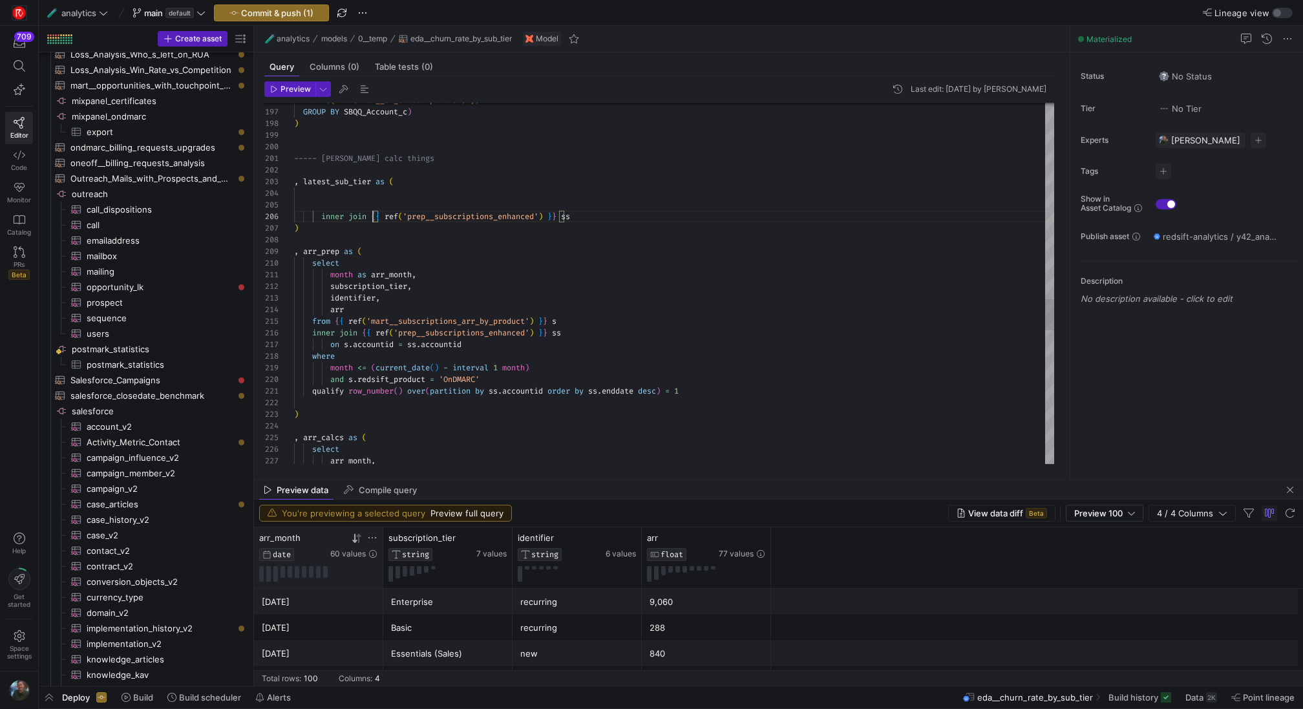
scroll to position [58, 0]
drag, startPoint x: 372, startPoint y: 216, endPoint x: 322, endPoint y: 217, distance: 49.8
drag, startPoint x: 710, startPoint y: 392, endPoint x: 314, endPoint y: 387, distance: 395.7
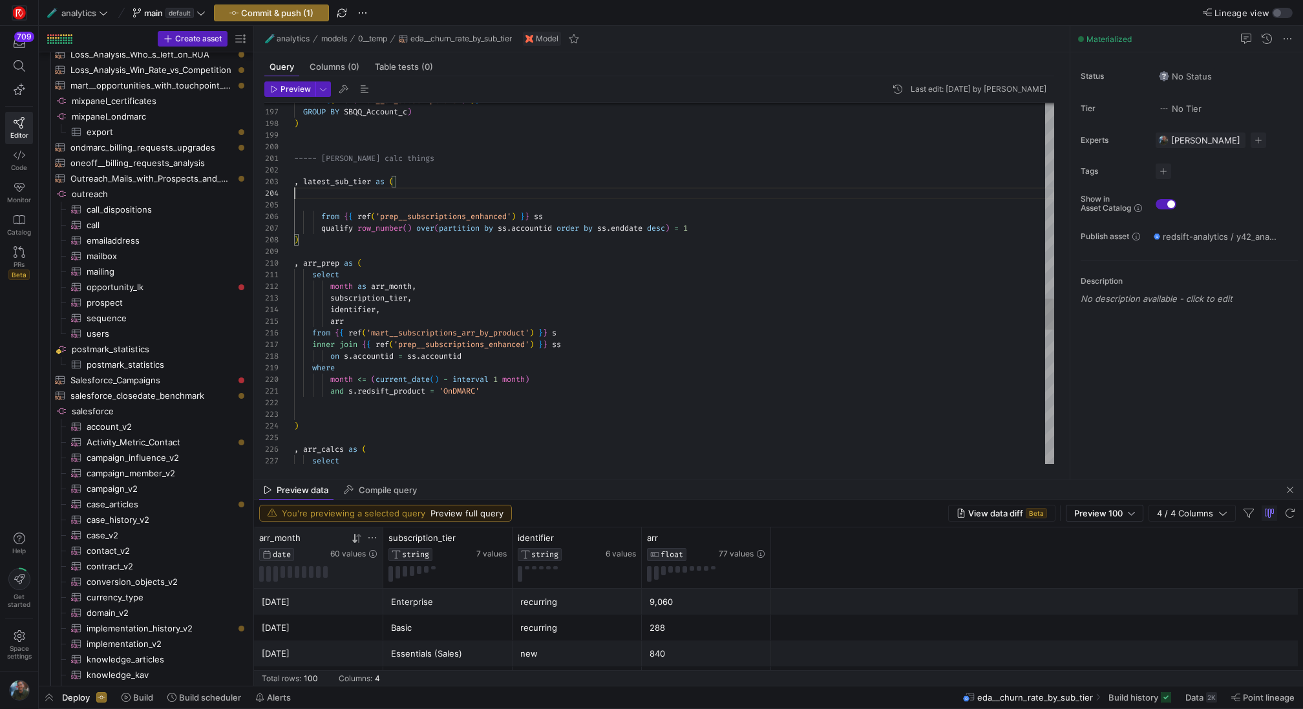
scroll to position [35, 0]
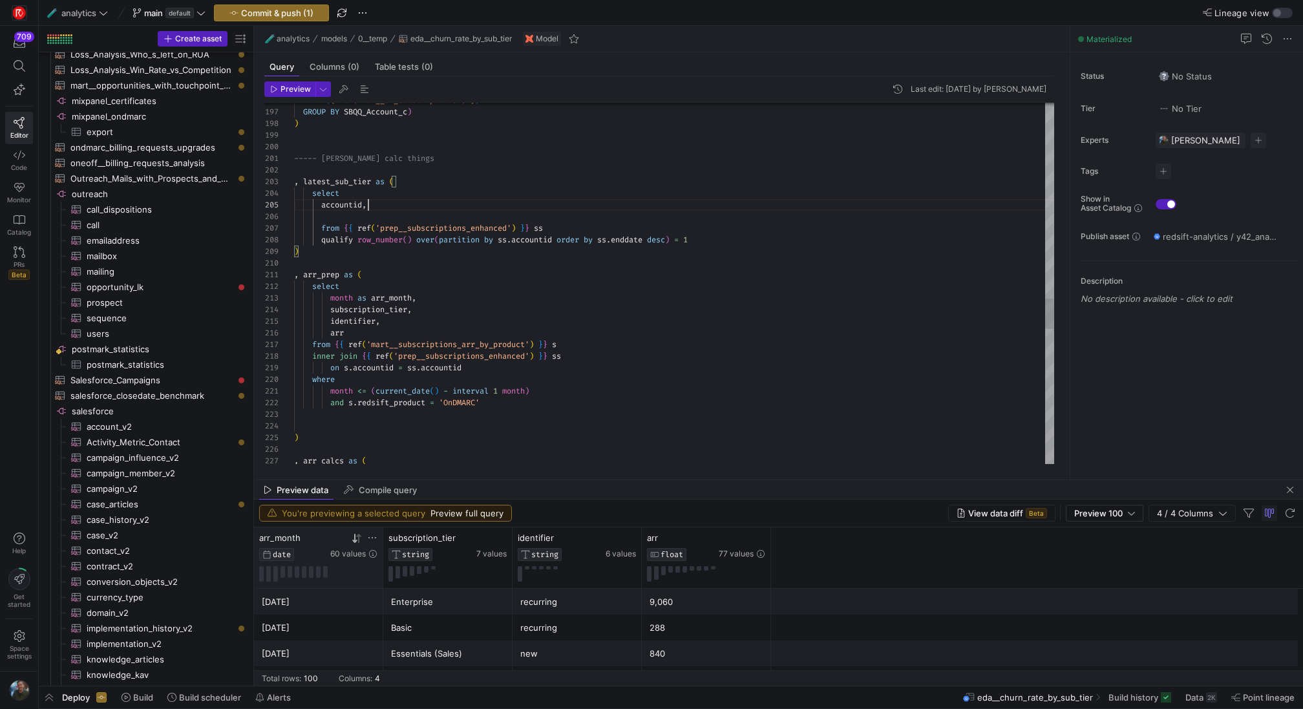
scroll to position [58, 28]
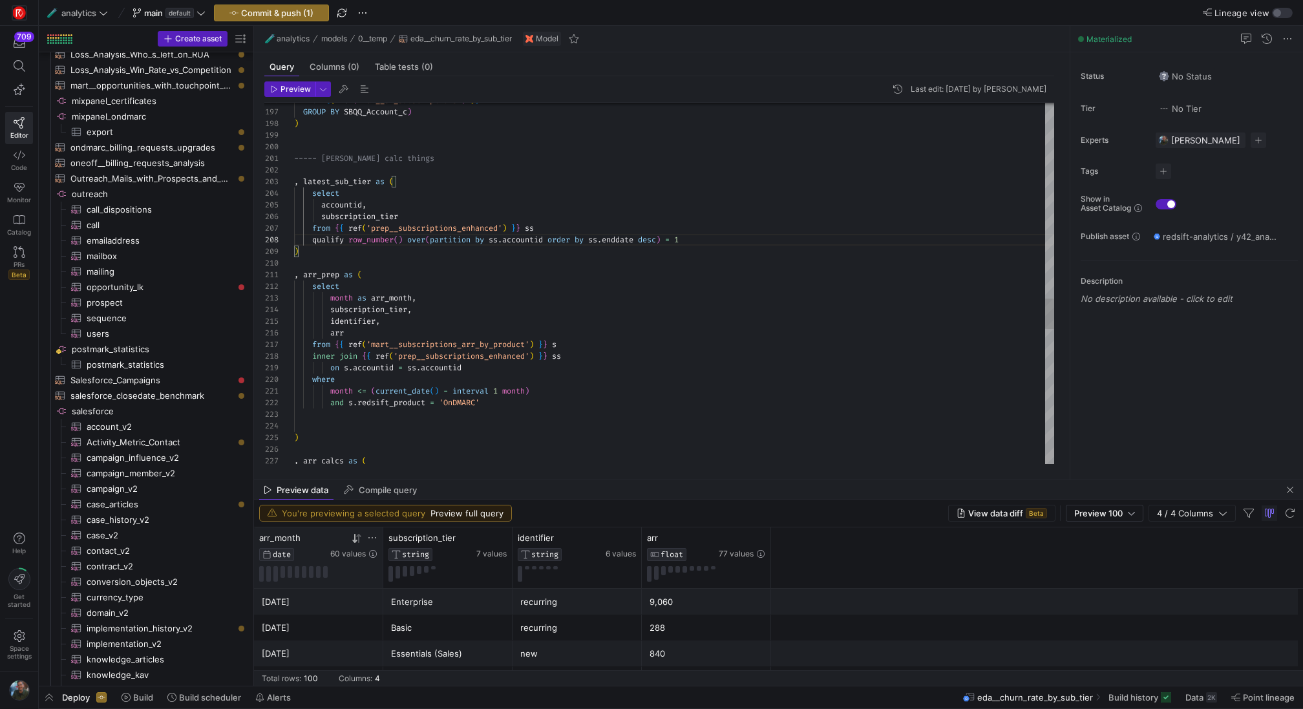
scroll to position [12, 47]
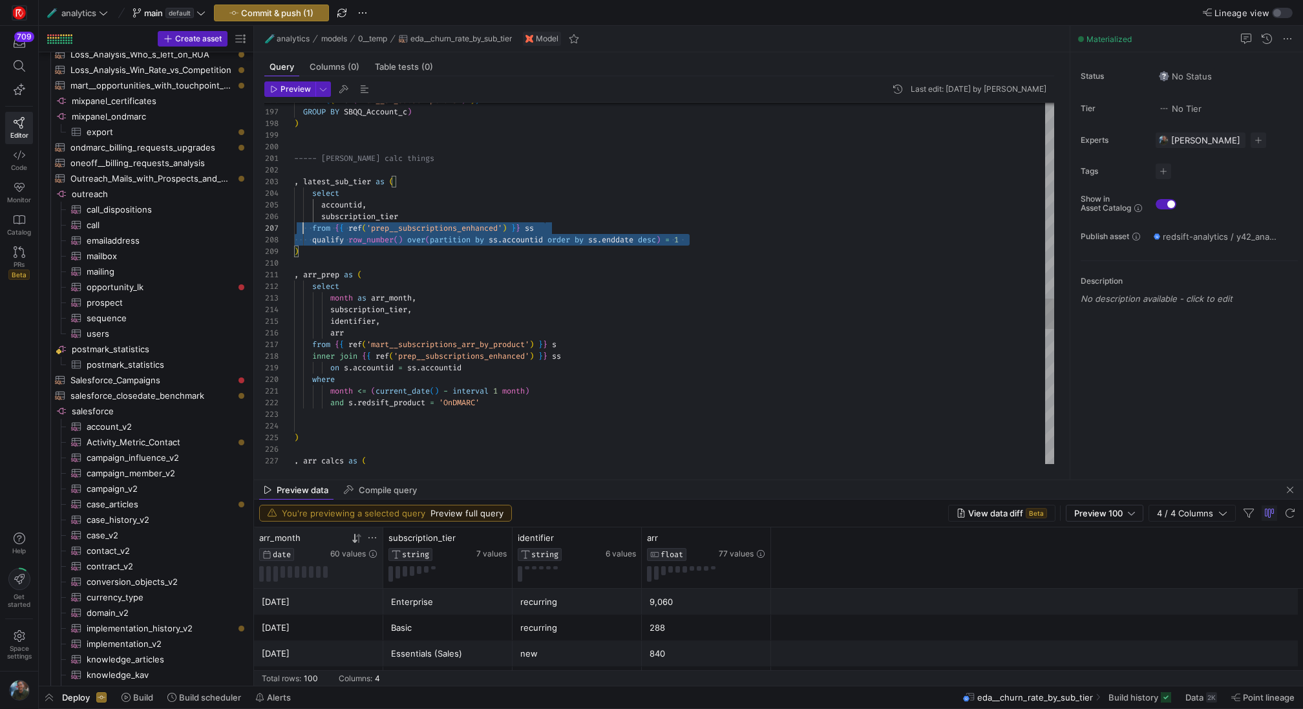
scroll to position [35, 0]
drag, startPoint x: 704, startPoint y: 239, endPoint x: 248, endPoint y: 197, distance: 458.3
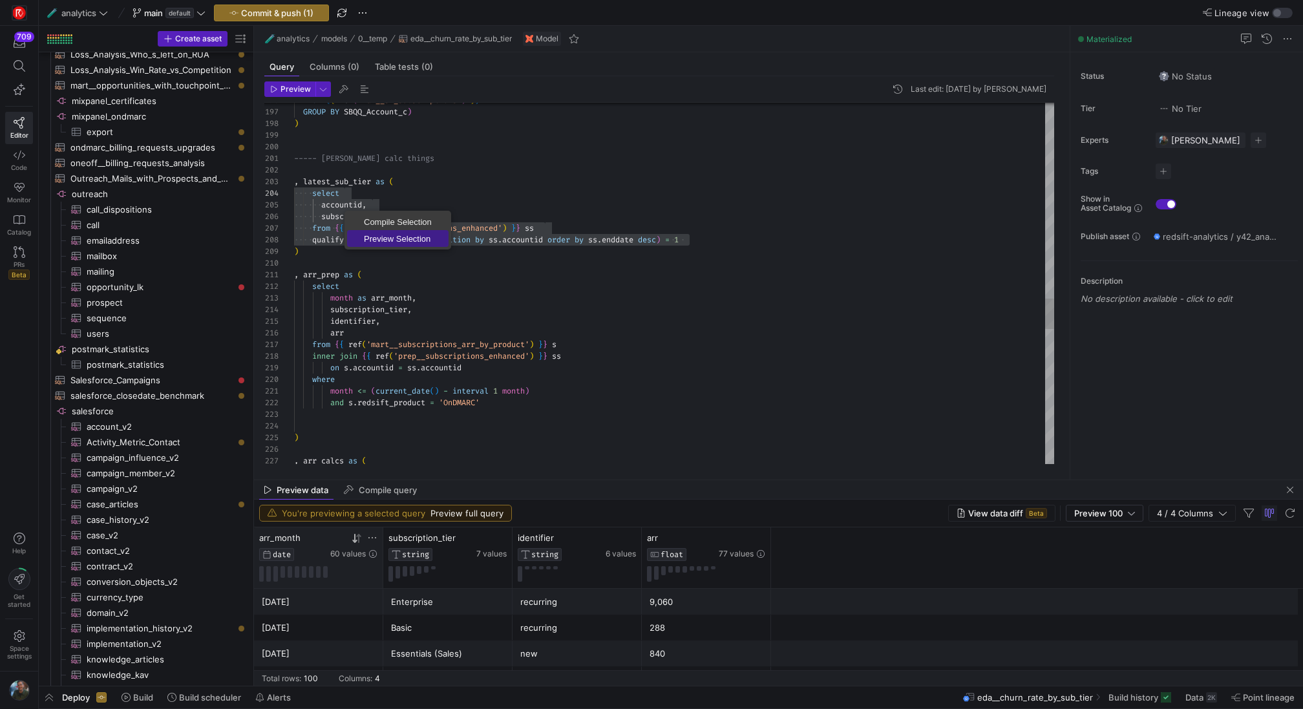
click at [373, 235] on span "Preview Selection" at bounding box center [398, 239] width 102 height 8
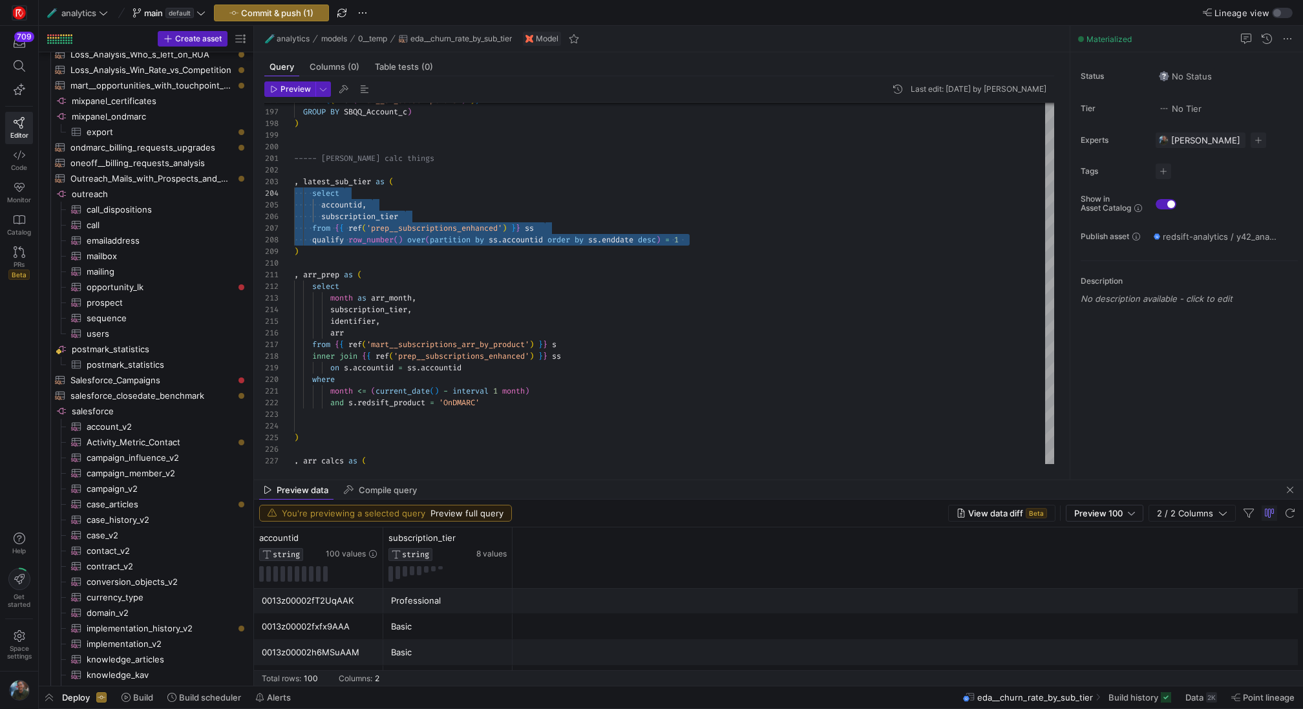
scroll to position [2166, 0]
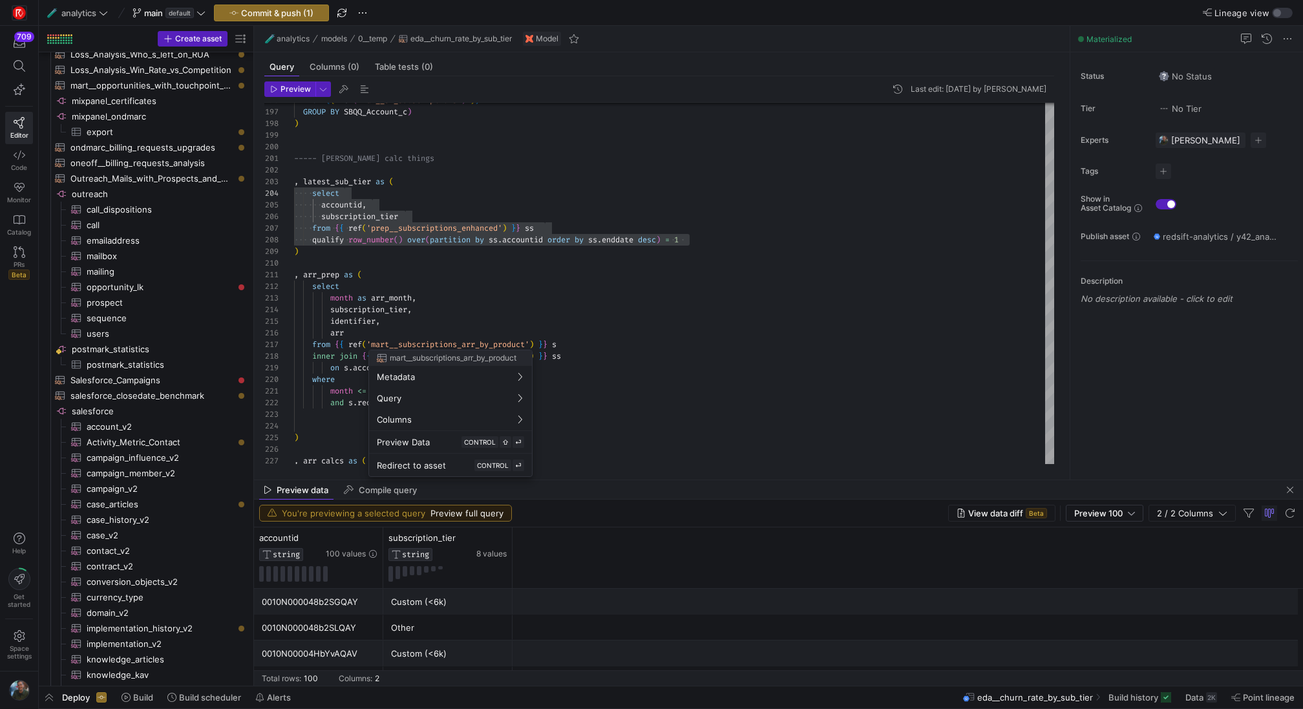
click at [625, 305] on div at bounding box center [651, 354] width 1303 height 709
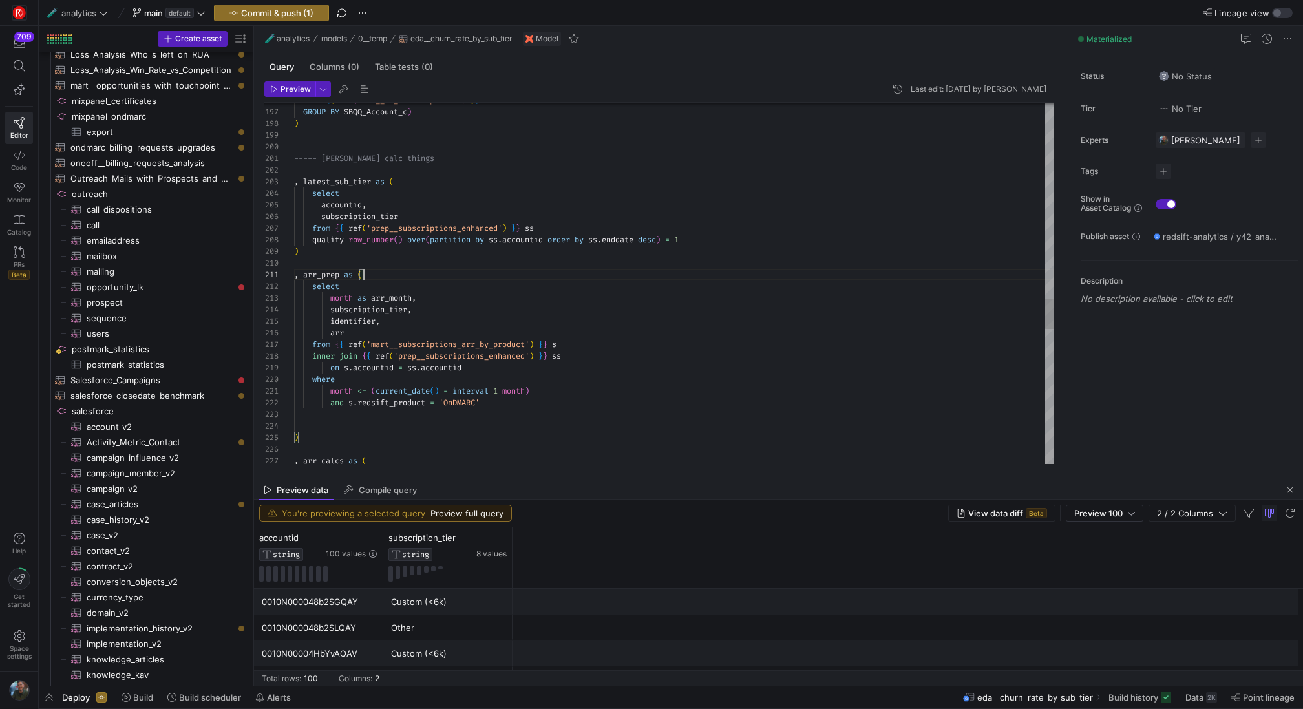
click at [574, 330] on div at bounding box center [651, 354] width 1303 height 709
drag, startPoint x: 575, startPoint y: 355, endPoint x: 365, endPoint y: 355, distance: 210.8
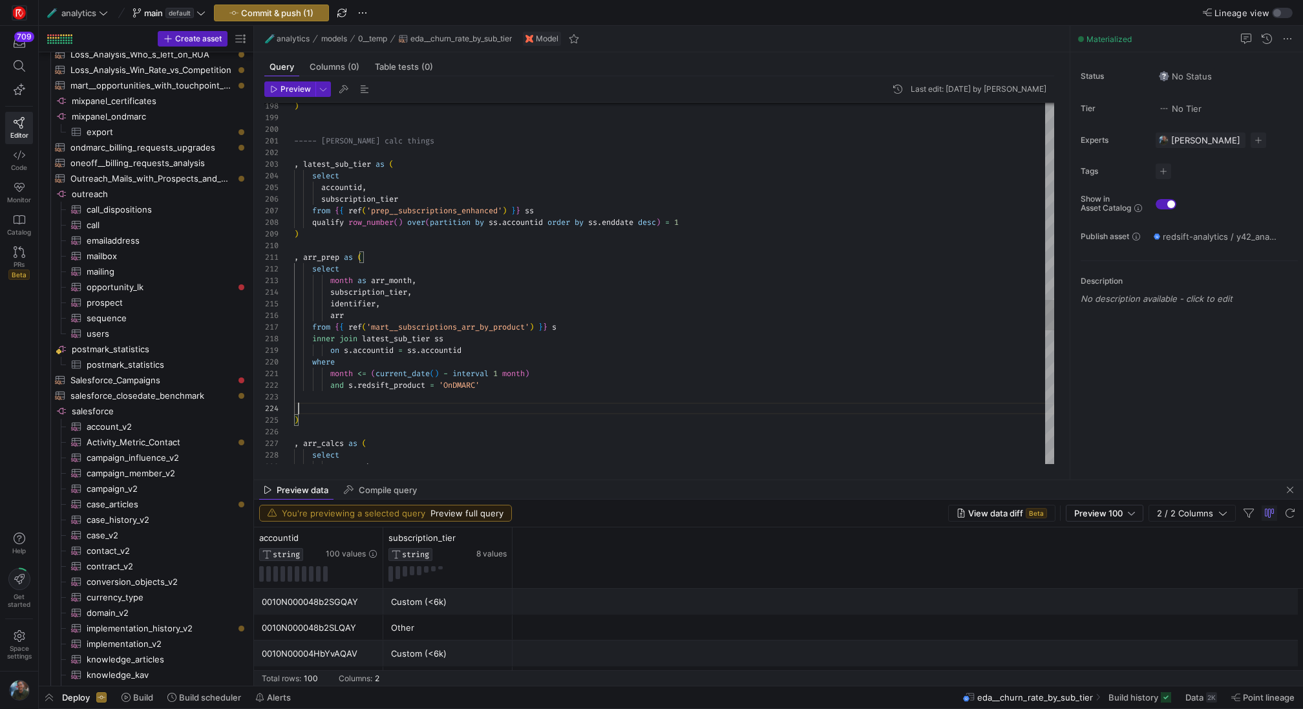
scroll to position [35, 5]
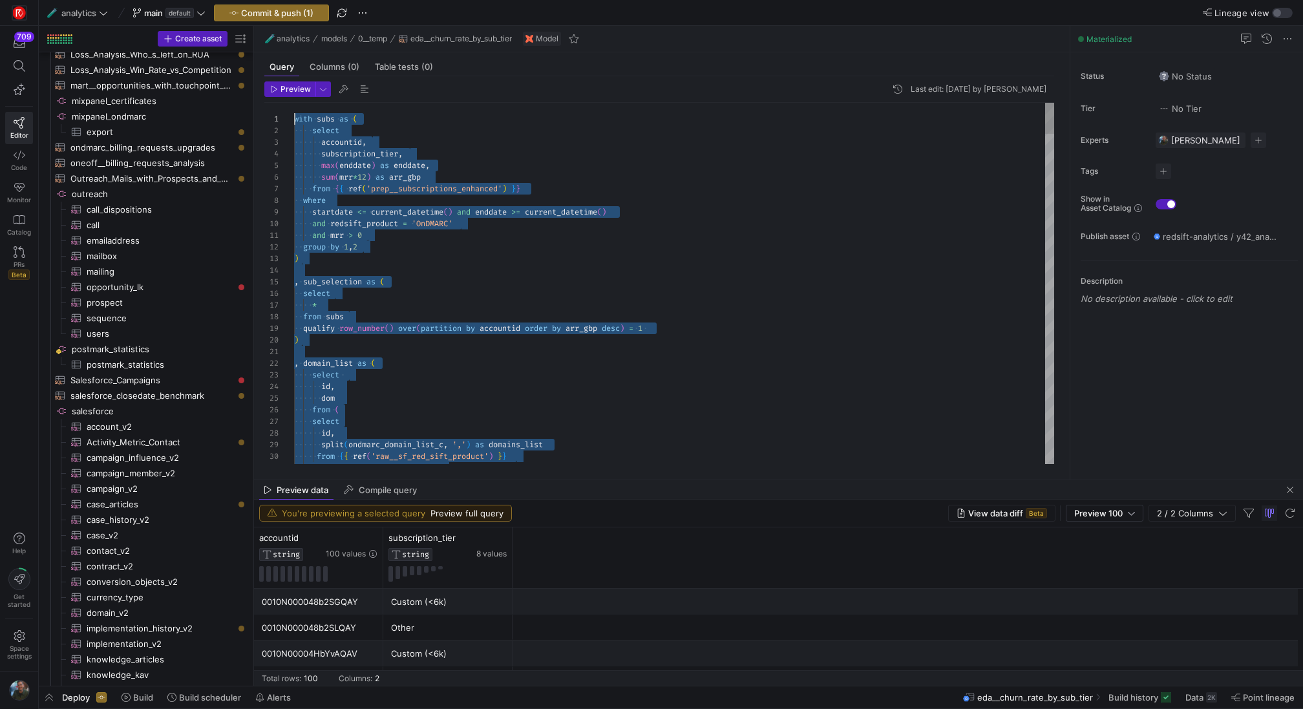
scroll to position [0, 0]
drag, startPoint x: 484, startPoint y: 332, endPoint x: 273, endPoint y: -137, distance: 514.8
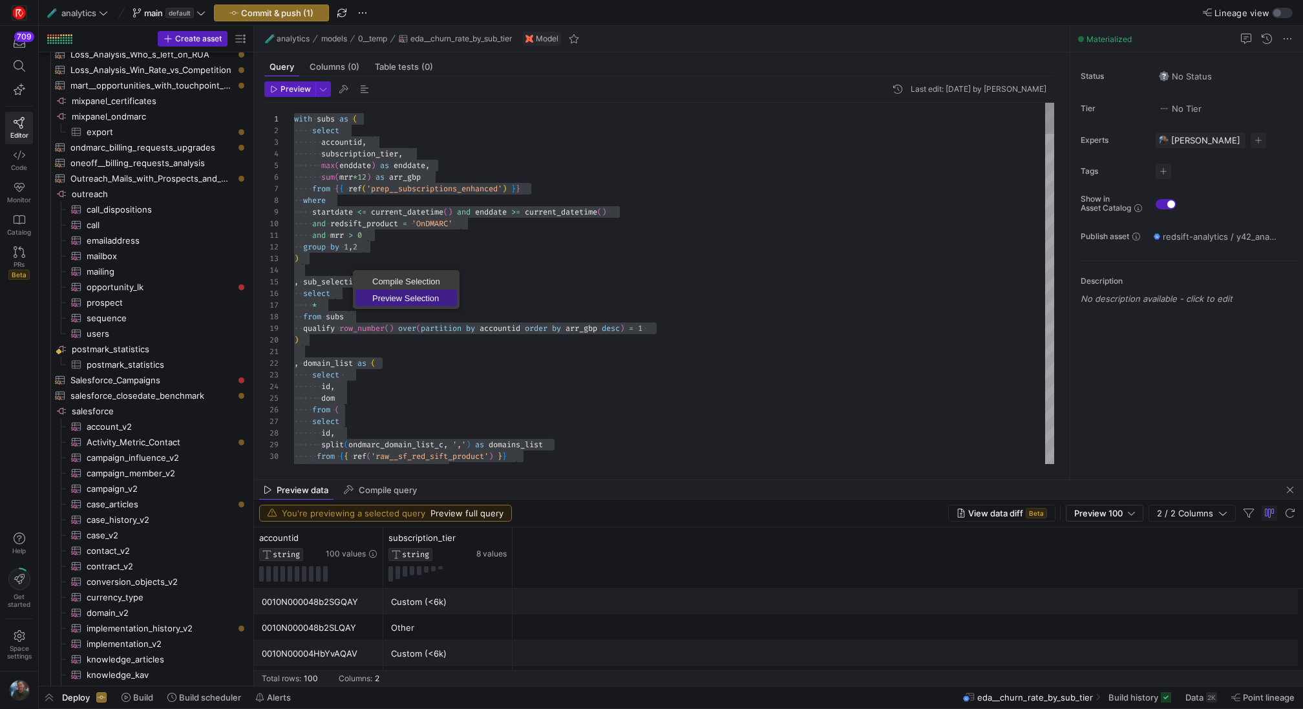
click at [390, 294] on span "Preview Selection" at bounding box center [407, 298] width 102 height 8
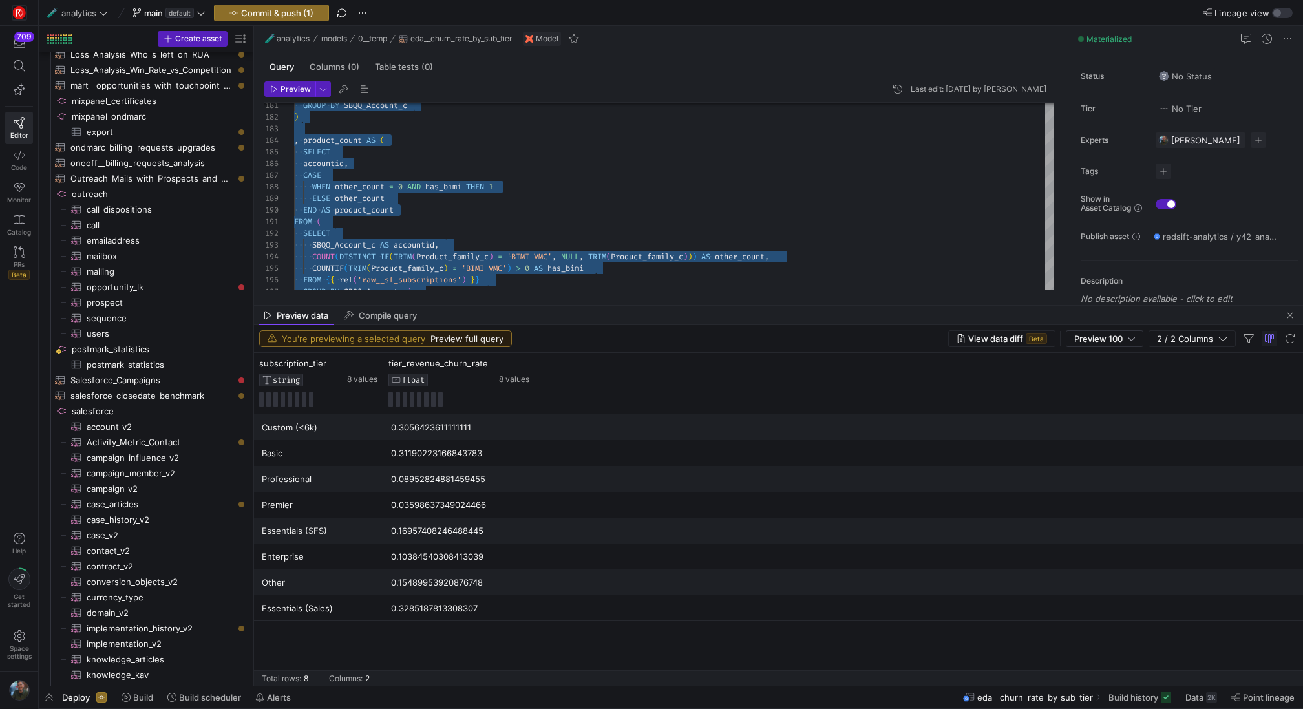
drag, startPoint x: 460, startPoint y: 478, endPoint x: 489, endPoint y: 304, distance: 176.9
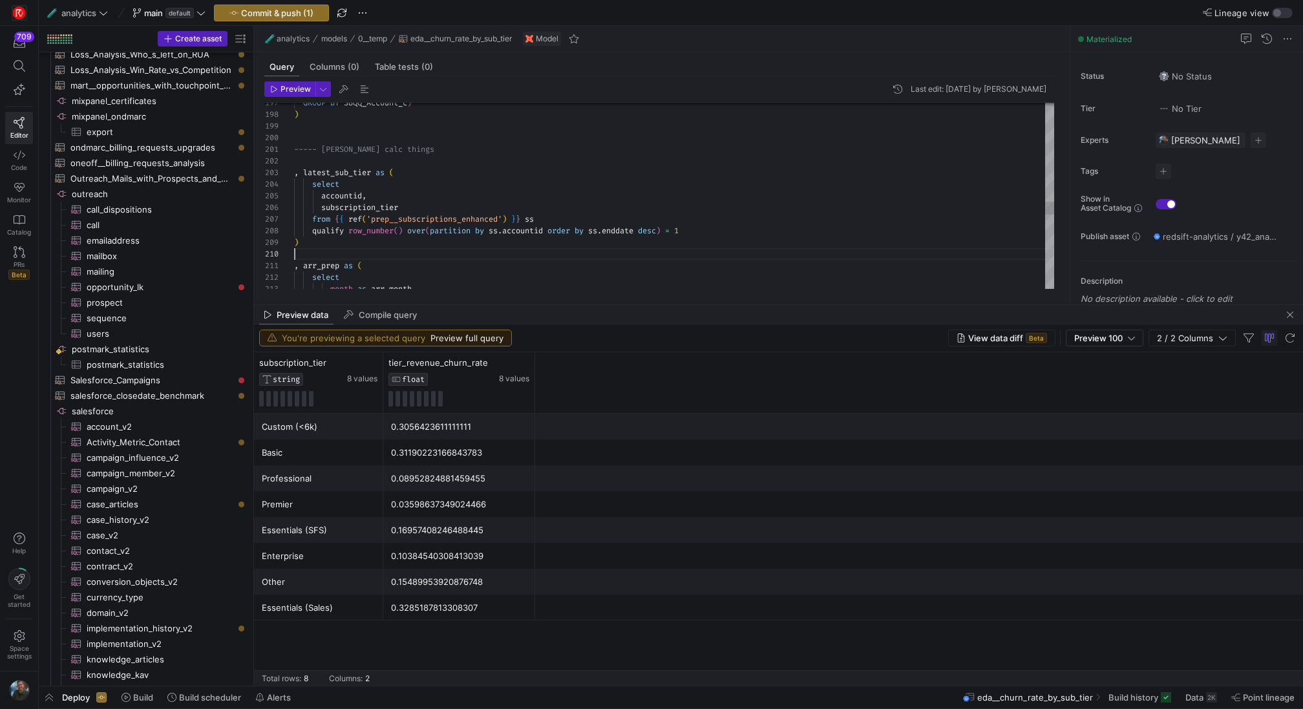
scroll to position [105, 0]
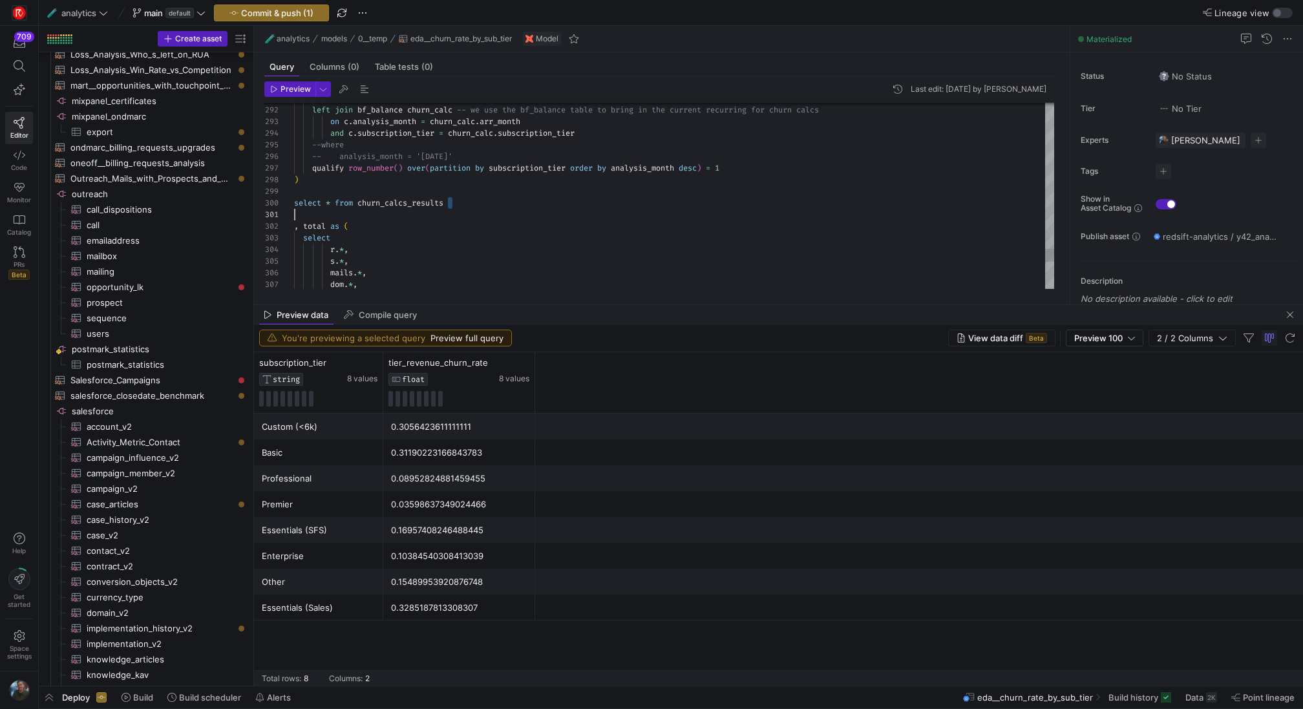
scroll to position [105, 28]
drag, startPoint x: 461, startPoint y: 200, endPoint x: 293, endPoint y: 205, distance: 168.2
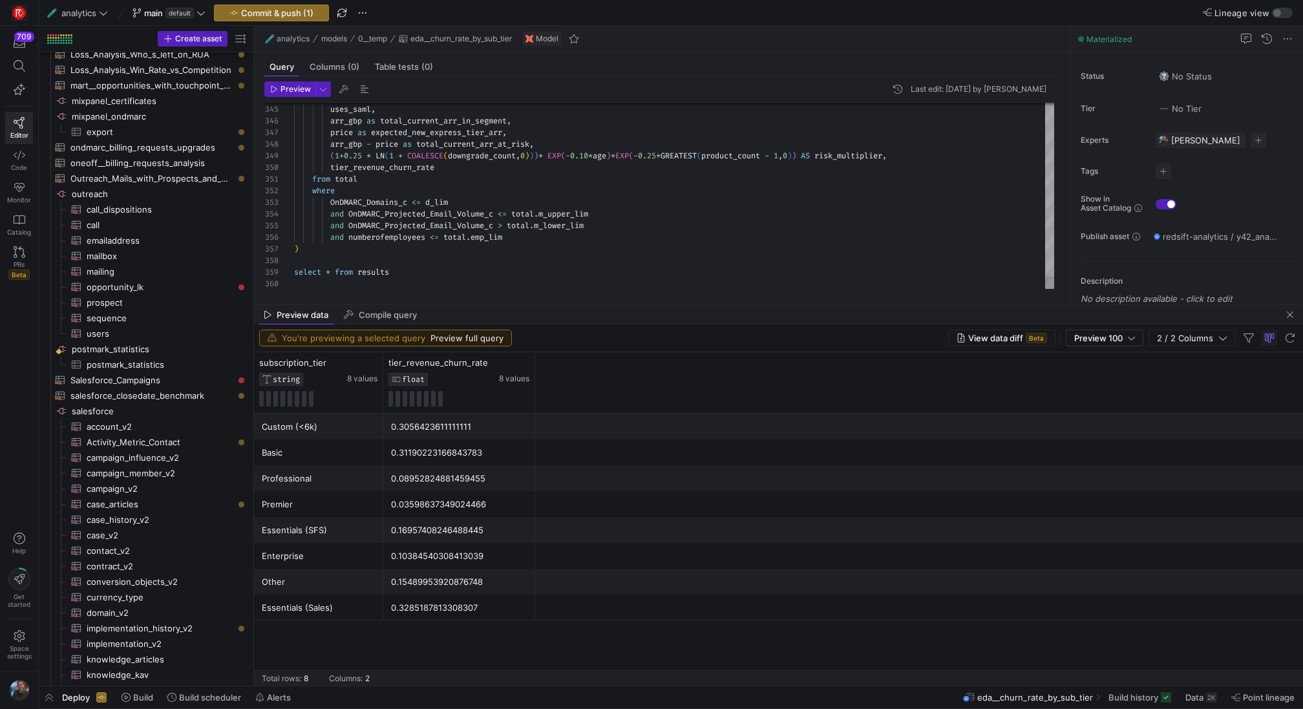
type textarea "from total where OnDMARC_Domains_c <= d_lim and OnDMARC_Projected_Email_Volume_…"
click at [273, 89] on icon "button" at bounding box center [274, 89] width 8 height 8
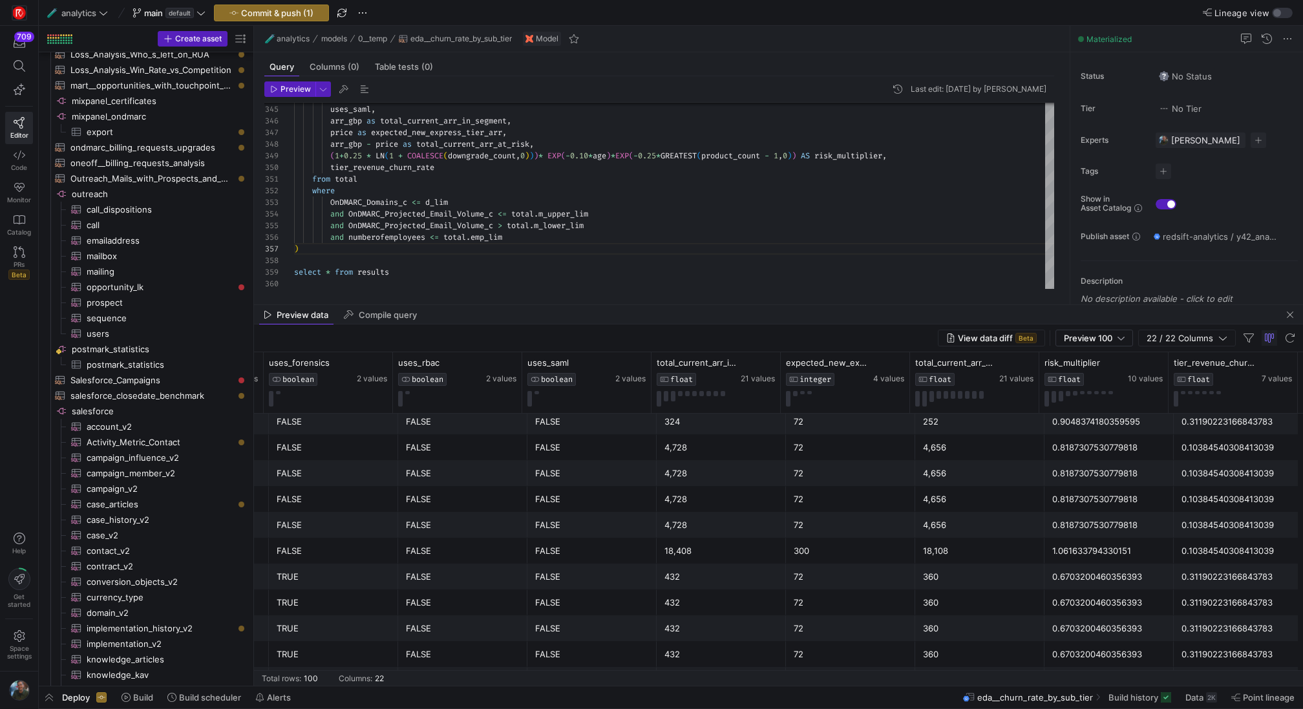
scroll to position [420, 0]
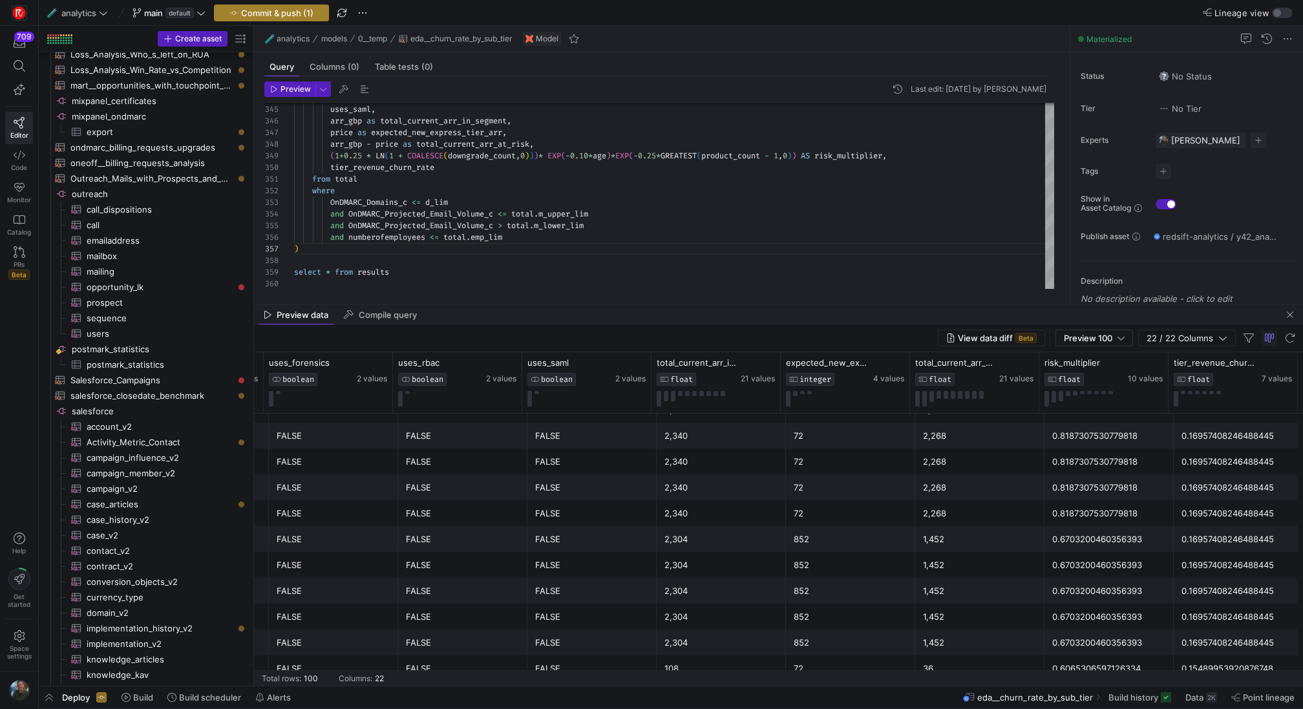
click at [281, 17] on span "Commit & push (1)" at bounding box center [277, 13] width 72 height 10
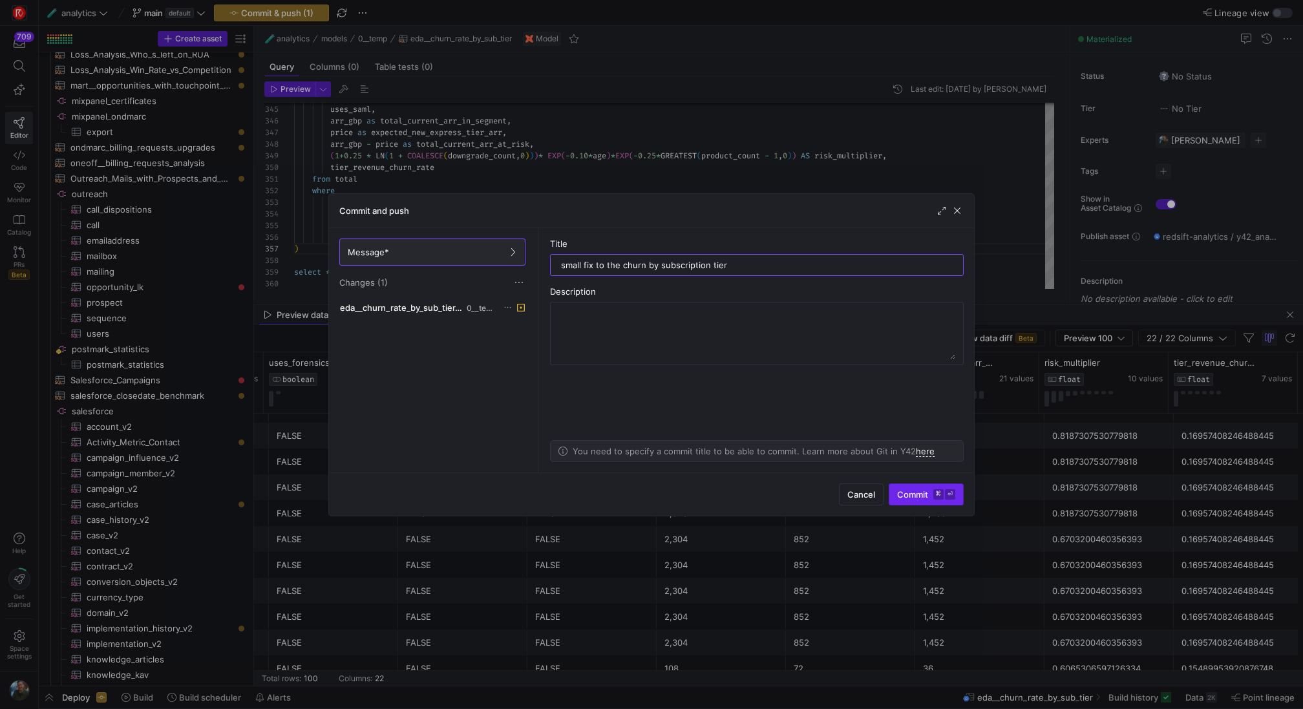
type input "small fix to the churn by subscription tier"
click at [937, 495] on kbd "⌘" at bounding box center [939, 494] width 10 height 10
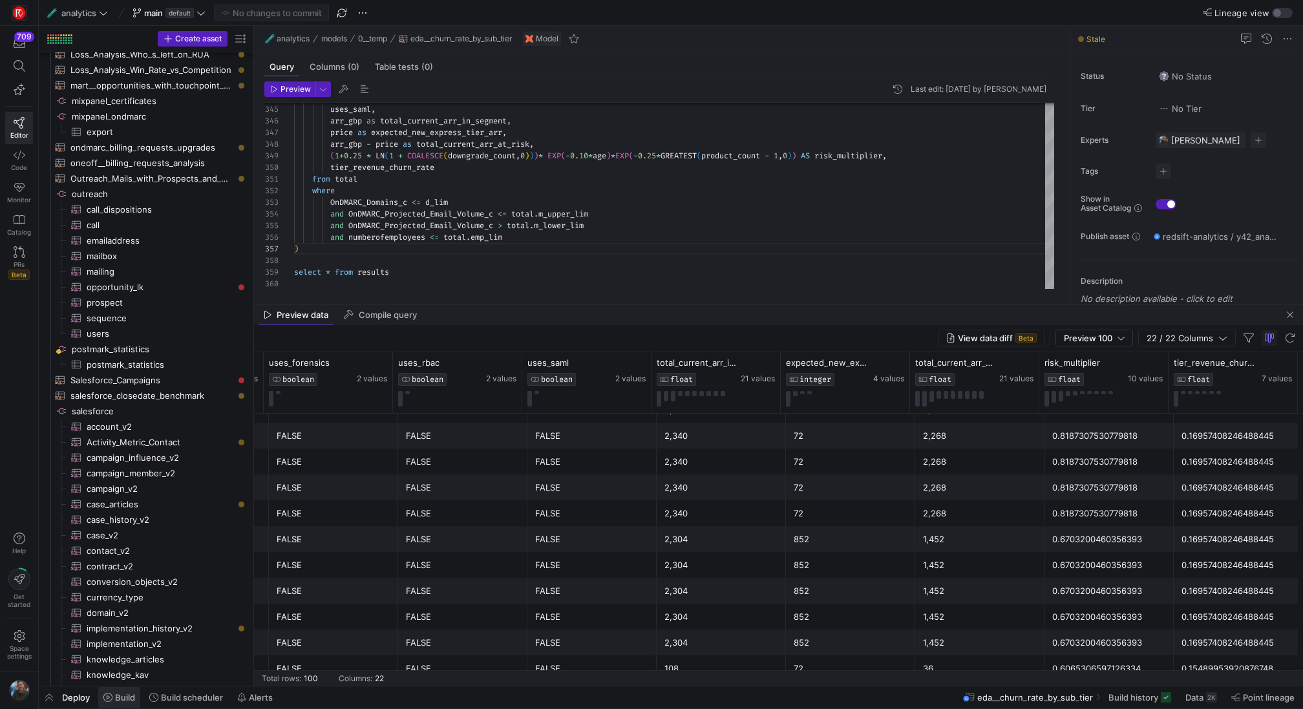
click at [110, 700] on icon at bounding box center [107, 697] width 9 height 9
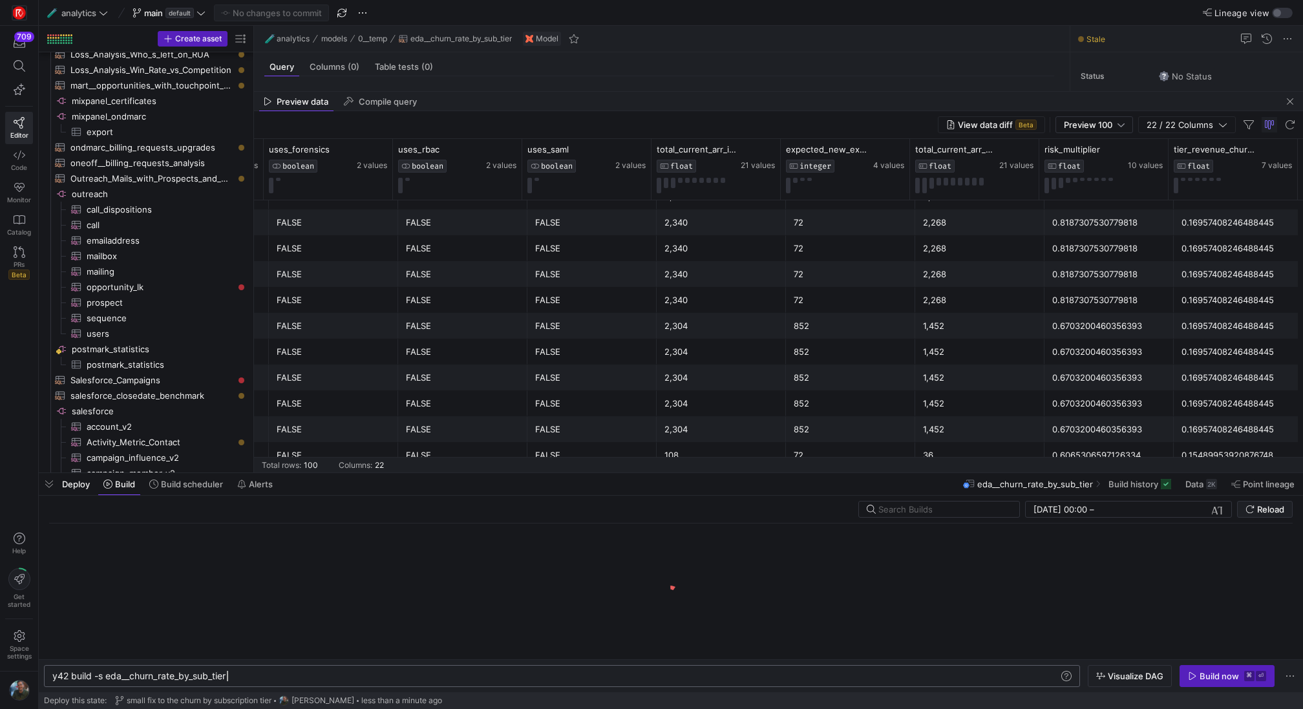
click at [278, 674] on div "y42 build -s eda__churn_rate_by_sub_tier" at bounding box center [556, 676] width 1008 height 10
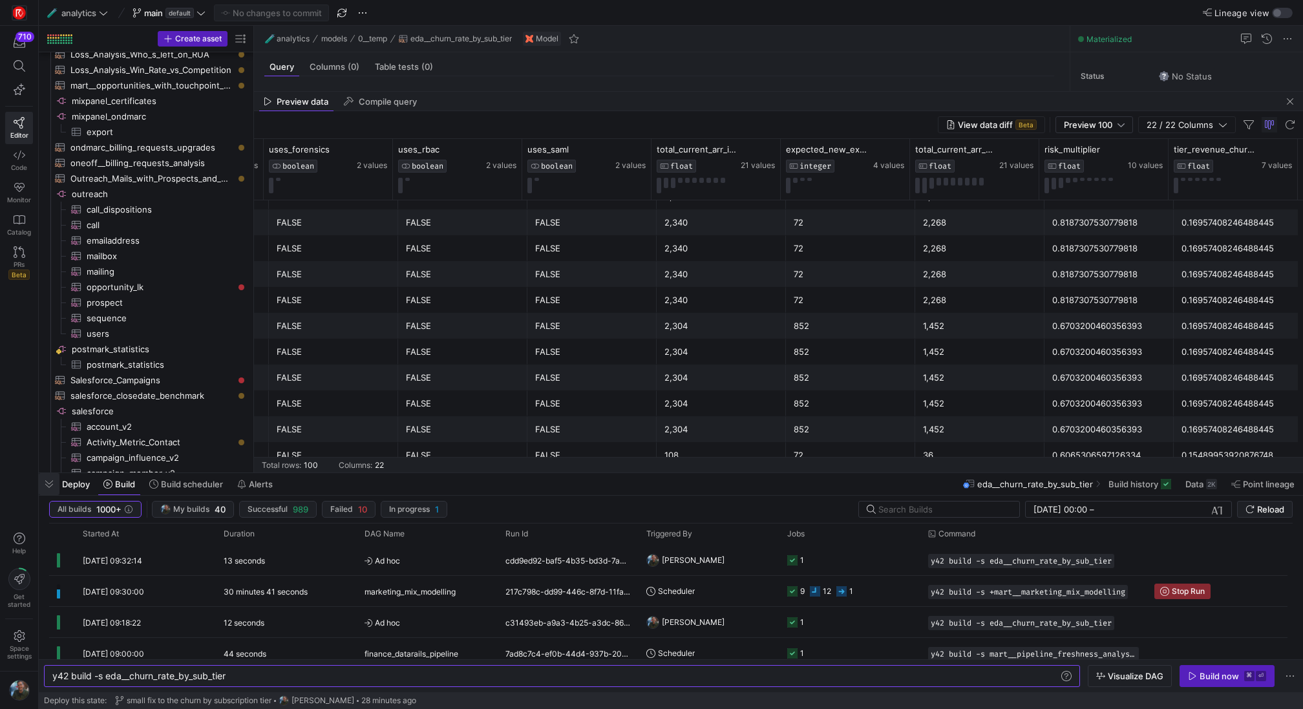
click at [53, 482] on span "button" at bounding box center [49, 484] width 21 height 22
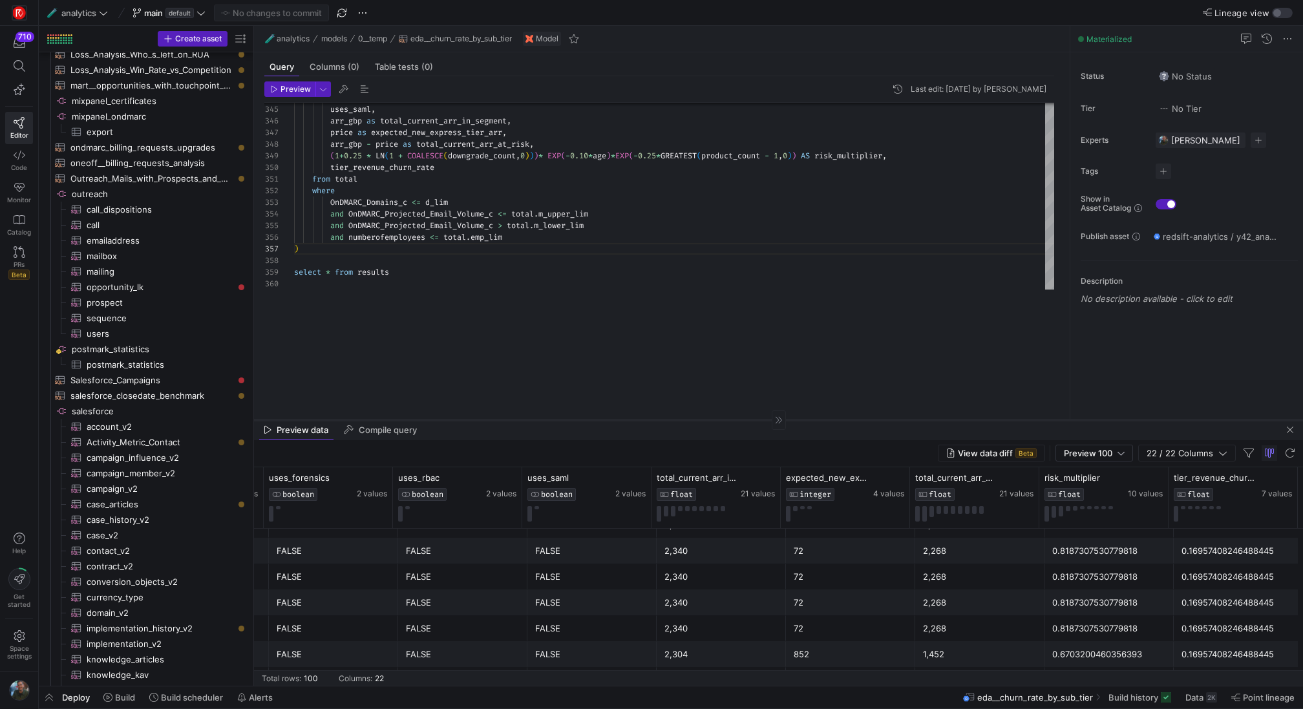
drag, startPoint x: 540, startPoint y: 305, endPoint x: 537, endPoint y: 420, distance: 115.1
click at [537, 420] on div at bounding box center [778, 420] width 1049 height 1
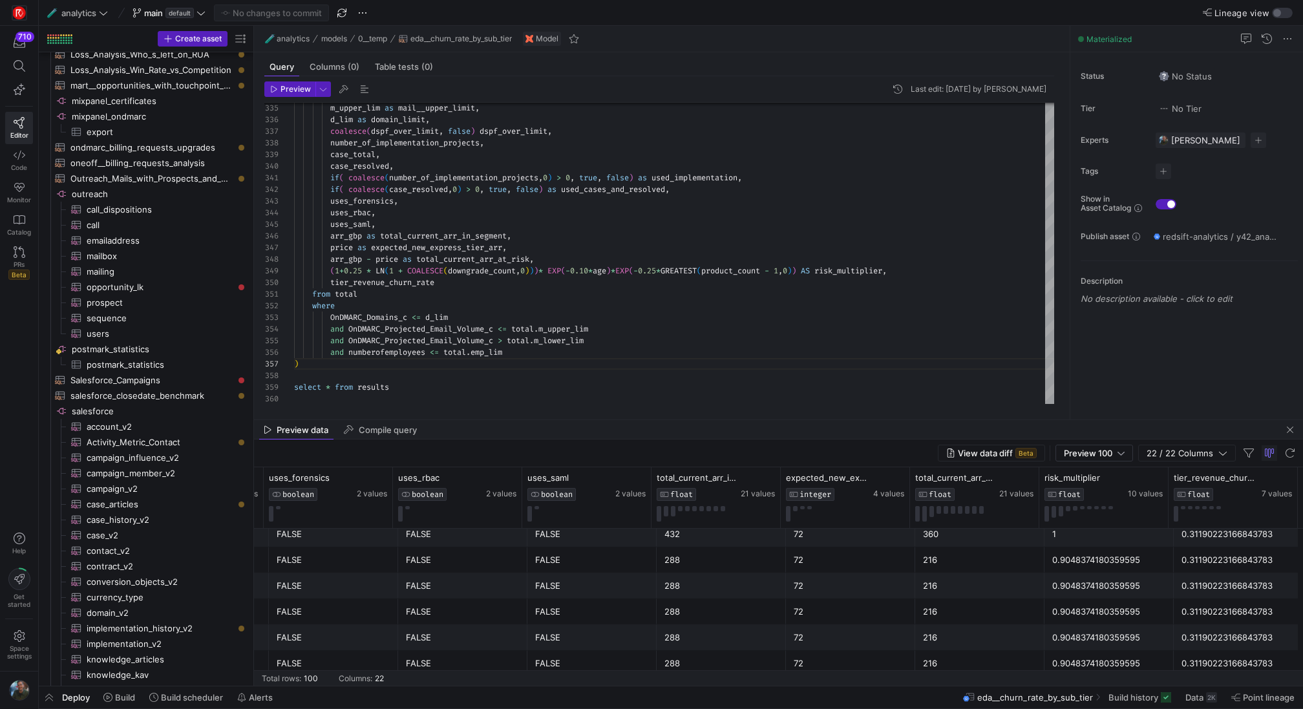
scroll to position [1949, 0]
